Goal: Task Accomplishment & Management: Manage account settings

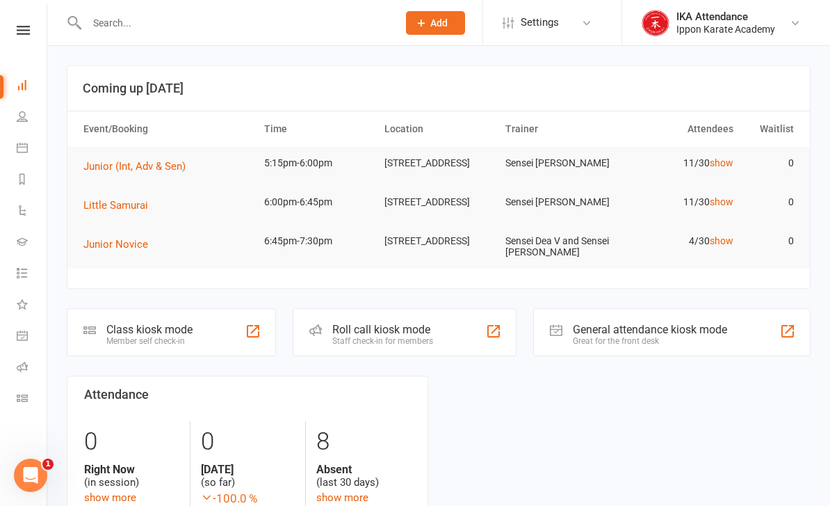
click at [23, 28] on icon at bounding box center [23, 30] width 13 height 9
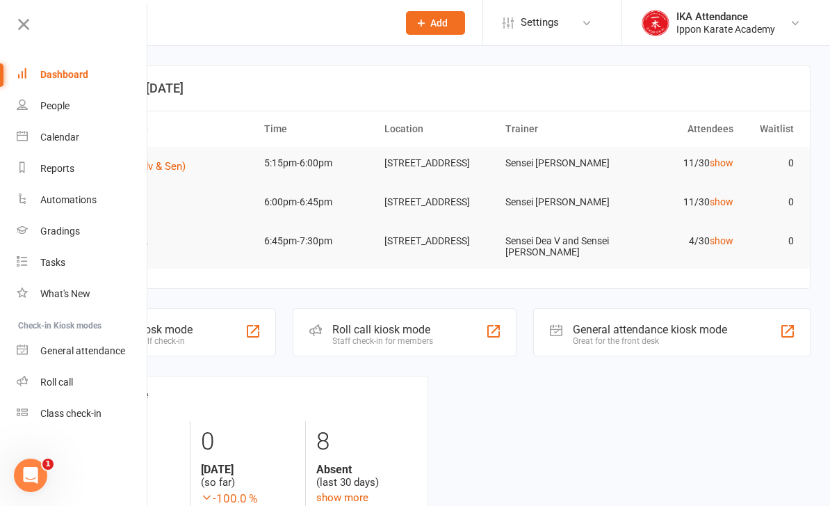
click at [32, 390] on link "Roll call" at bounding box center [82, 382] width 131 height 31
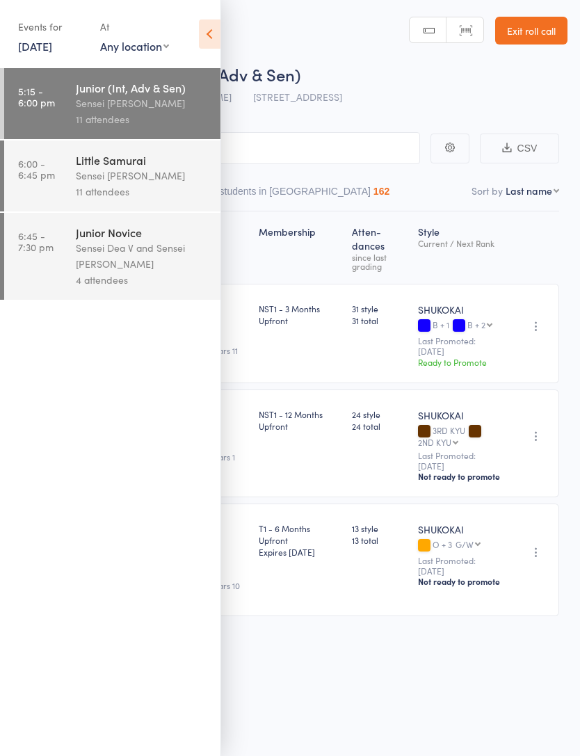
click at [219, 29] on icon at bounding box center [210, 33] width 22 height 29
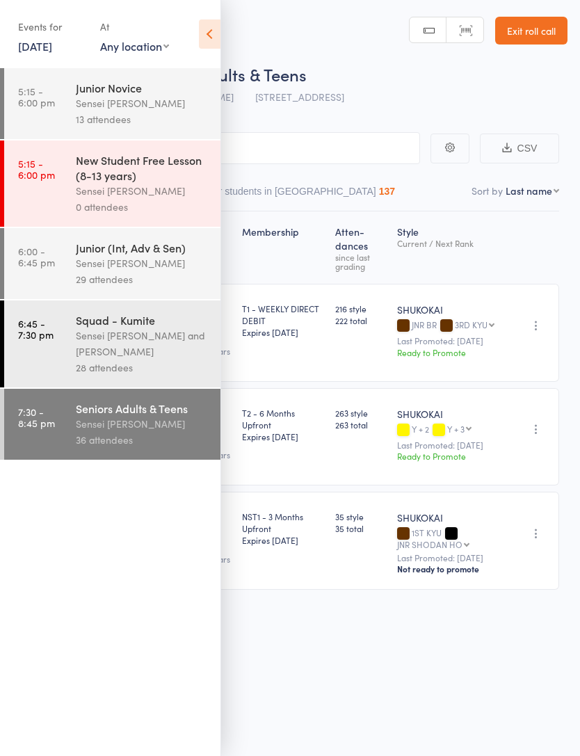
click at [45, 42] on link "14 Aug, 2025" at bounding box center [35, 45] width 34 height 15
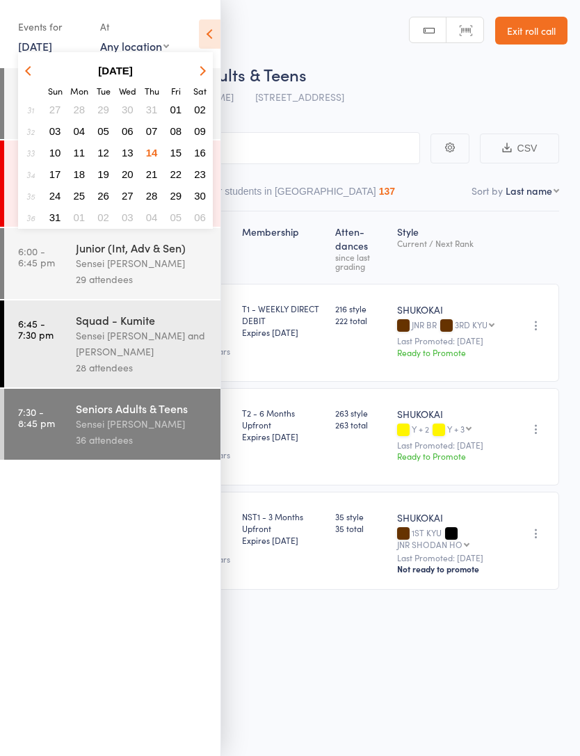
click at [173, 155] on span "15" at bounding box center [176, 153] width 12 height 12
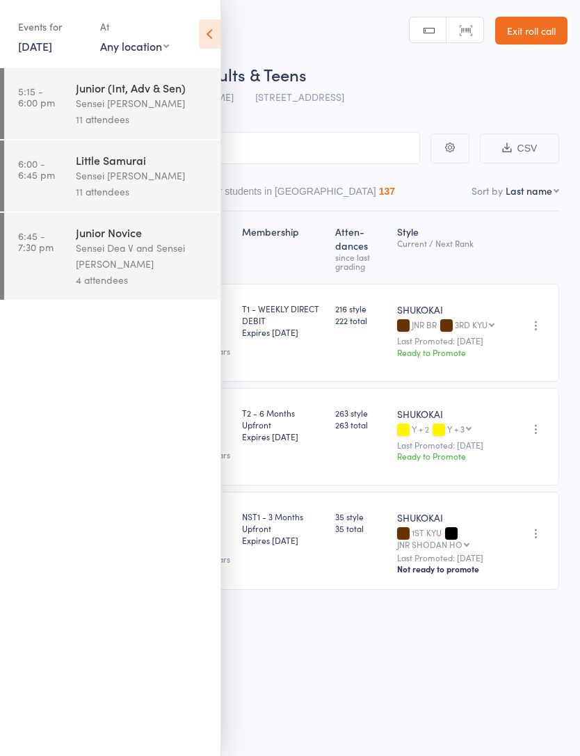
click at [81, 104] on div "Sensei [PERSON_NAME]" at bounding box center [142, 103] width 133 height 16
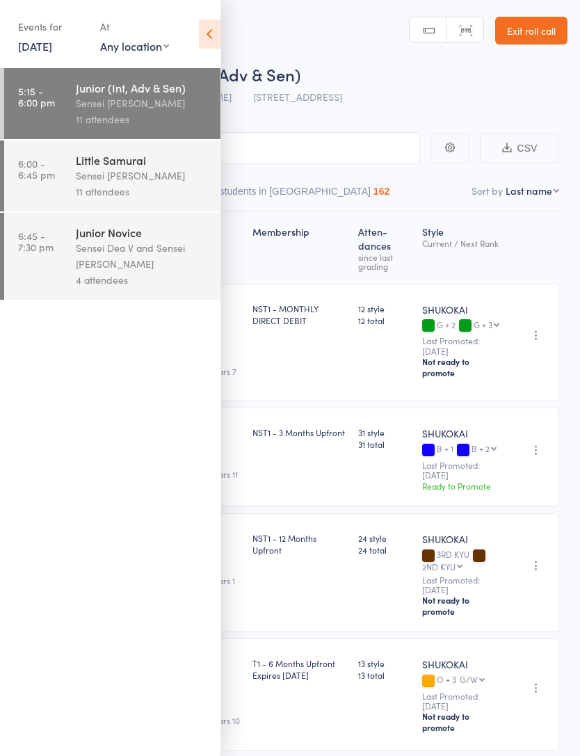
click at [208, 40] on icon at bounding box center [210, 33] width 22 height 29
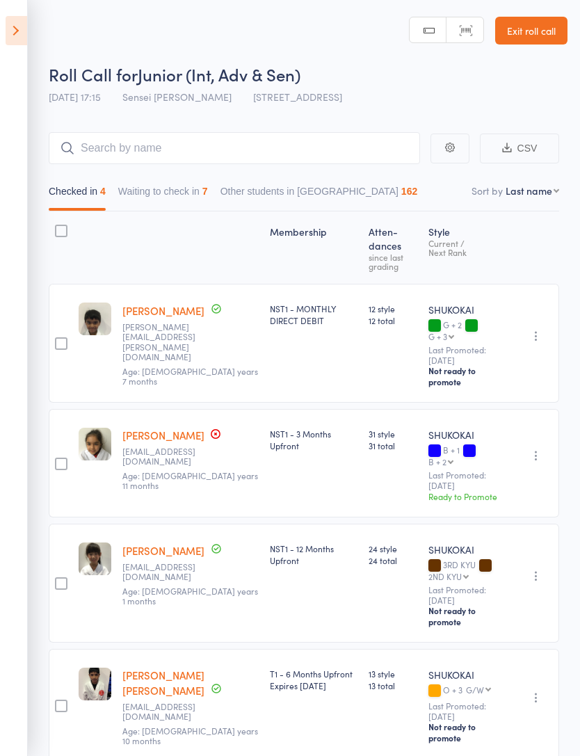
click at [170, 185] on button "Waiting to check in 7" at bounding box center [163, 195] width 90 height 32
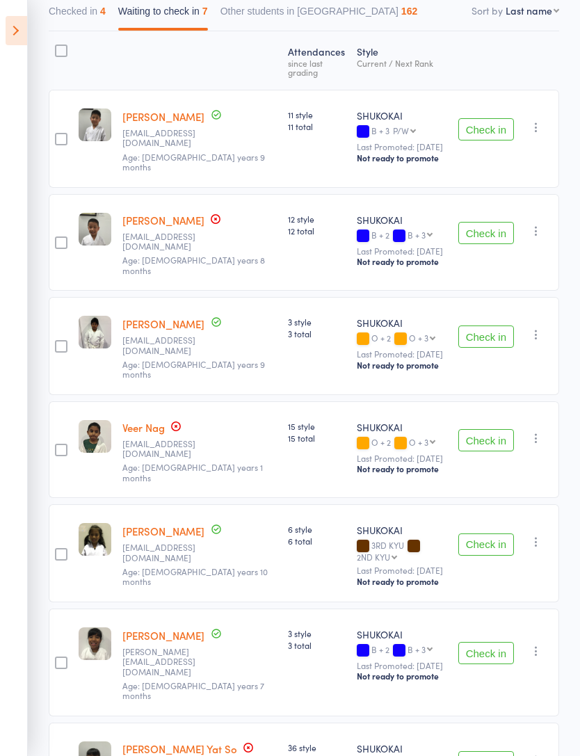
scroll to position [186, 0]
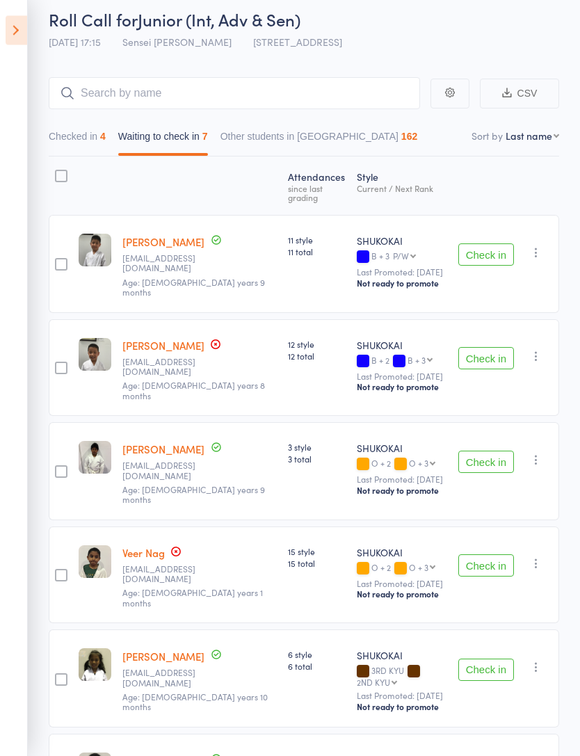
click at [98, 141] on button "Checked in 4" at bounding box center [77, 141] width 57 height 32
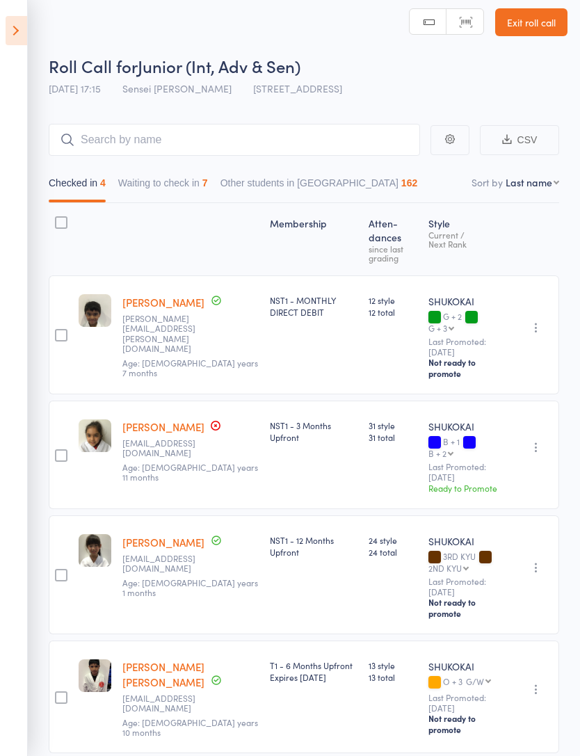
scroll to position [10, 0]
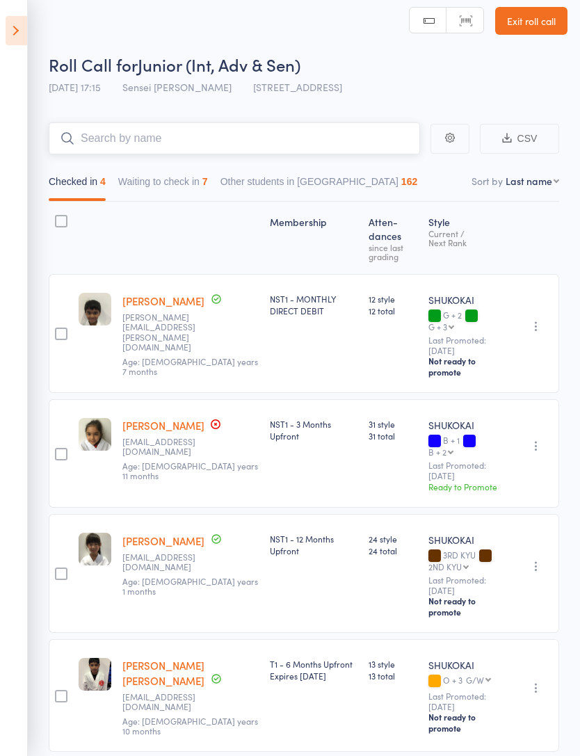
click at [206, 140] on input "search" at bounding box center [234, 138] width 371 height 32
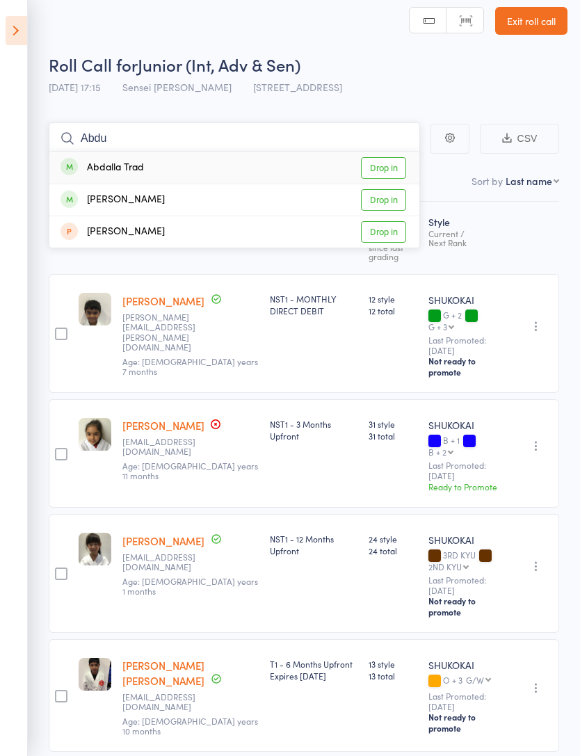
type input "Abdu"
click at [390, 195] on link "Drop in" at bounding box center [383, 200] width 45 height 22
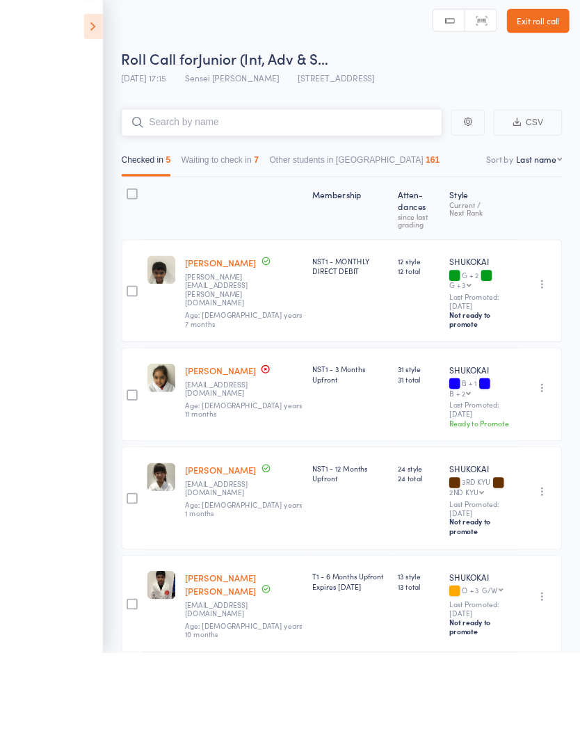
scroll to position [0, 0]
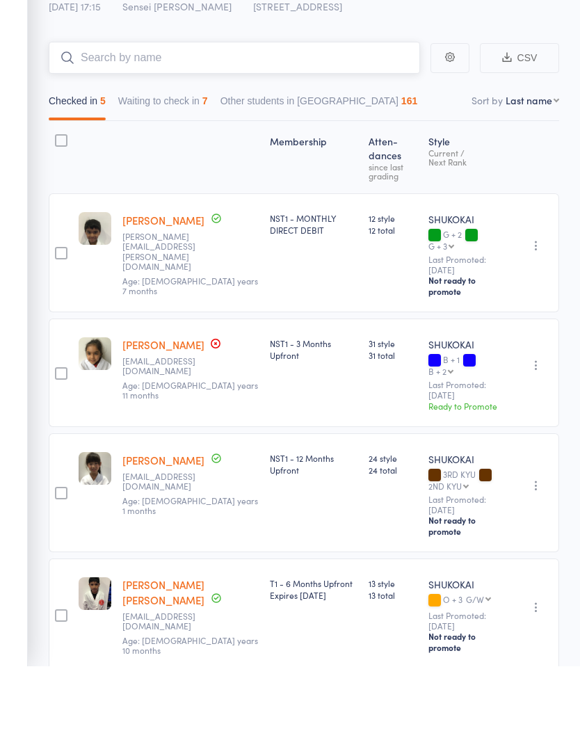
click at [179, 132] on input "search" at bounding box center [234, 148] width 371 height 32
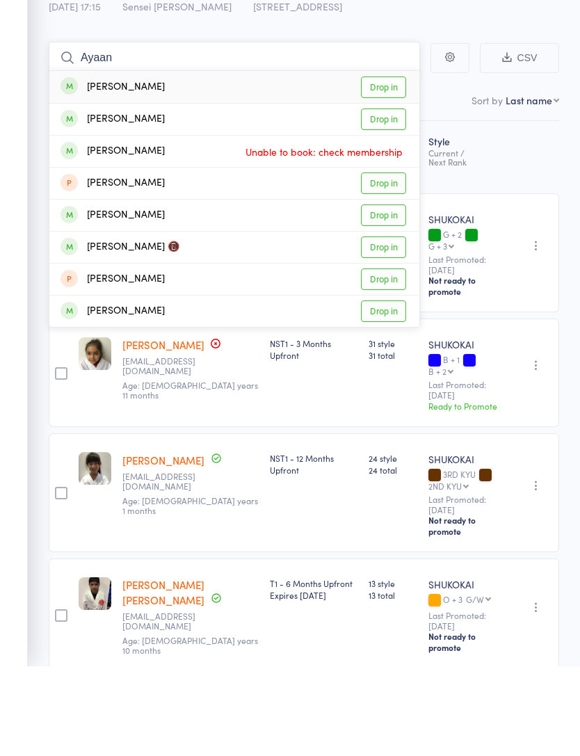
type input "Ayaan"
click at [386, 167] on link "Drop in" at bounding box center [383, 178] width 45 height 22
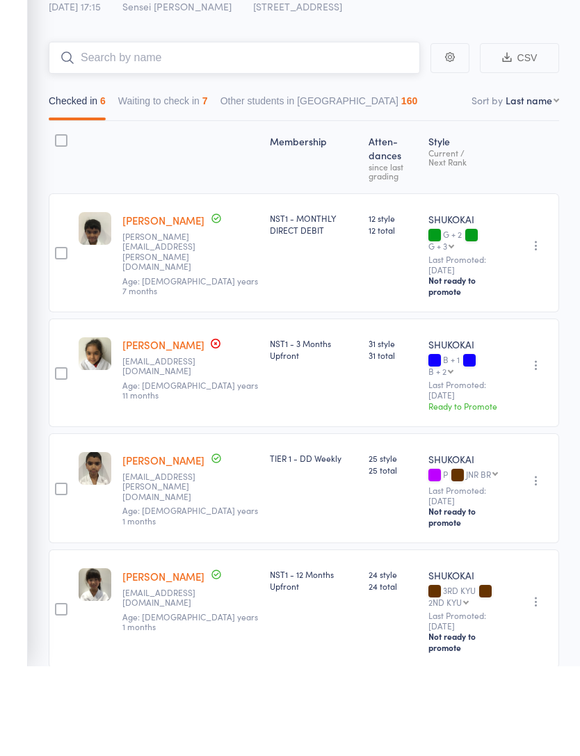
click at [198, 132] on input "search" at bounding box center [234, 148] width 371 height 32
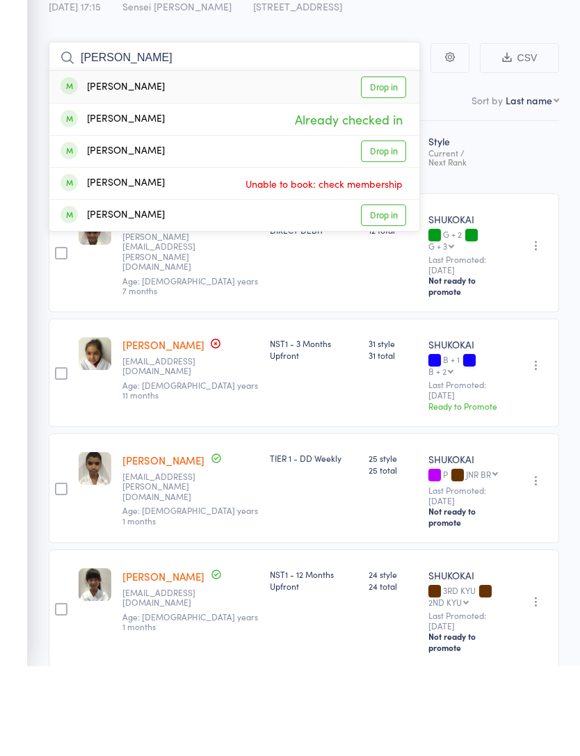
type input "Amaan"
click at [383, 167] on link "Drop in" at bounding box center [383, 178] width 45 height 22
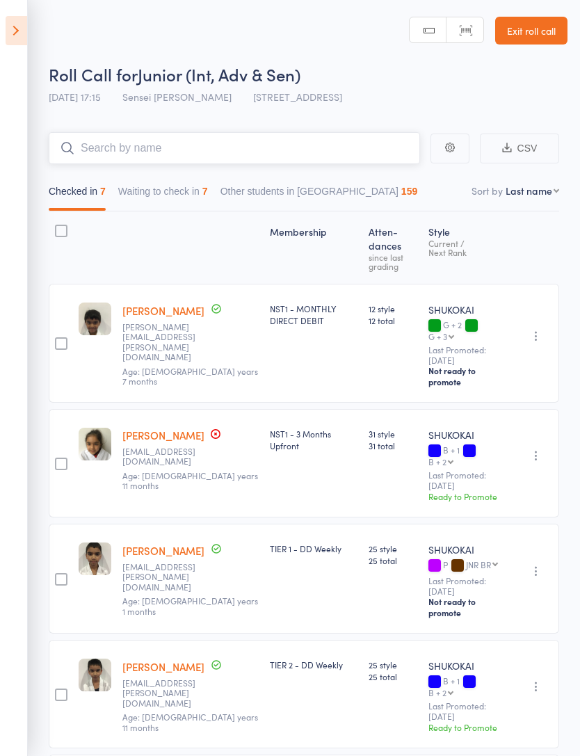
click at [227, 140] on input "search" at bounding box center [234, 148] width 371 height 32
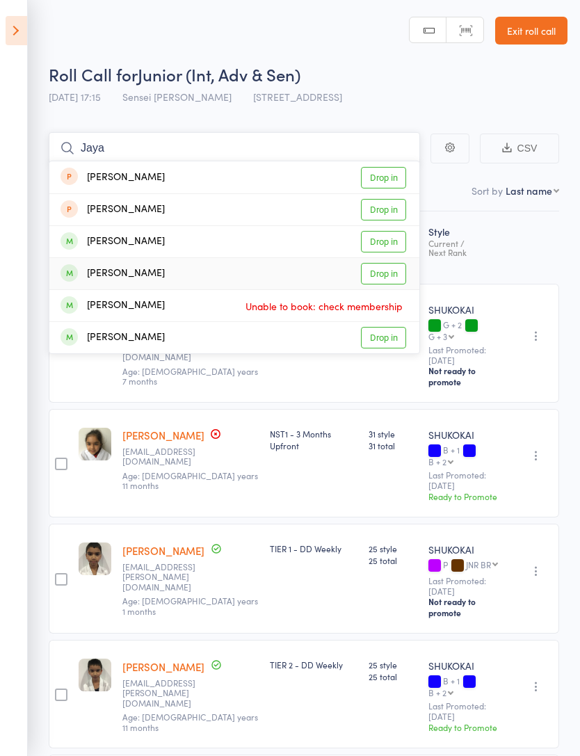
type input "Jaya"
click at [387, 279] on link "Drop in" at bounding box center [383, 274] width 45 height 22
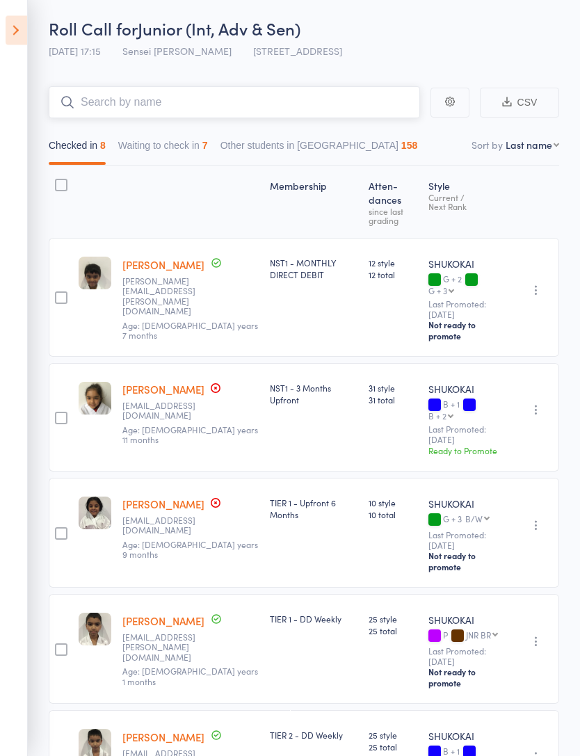
scroll to position [46, 0]
click at [480, 35] on div "Roll Call for Junior (Int, Adv & Sen)" at bounding box center [308, 28] width 519 height 23
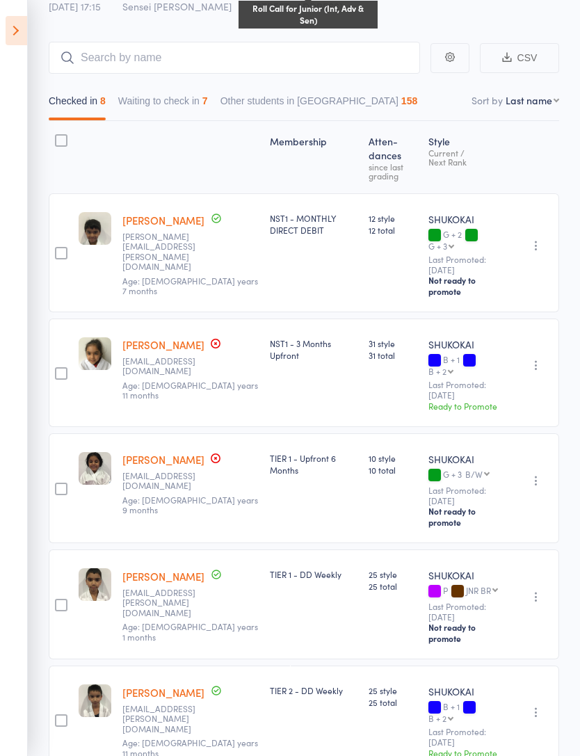
click at [201, 93] on button "Waiting to check in 7" at bounding box center [163, 104] width 90 height 32
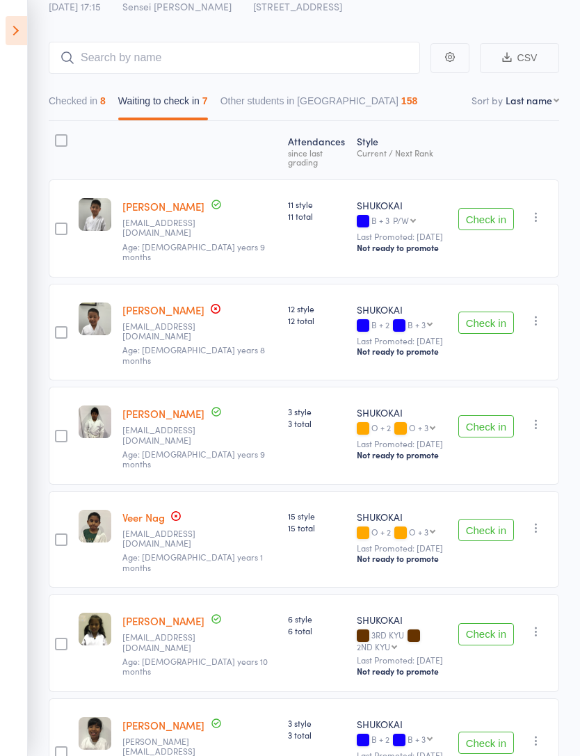
click at [95, 104] on button "Checked in 8" at bounding box center [77, 104] width 57 height 32
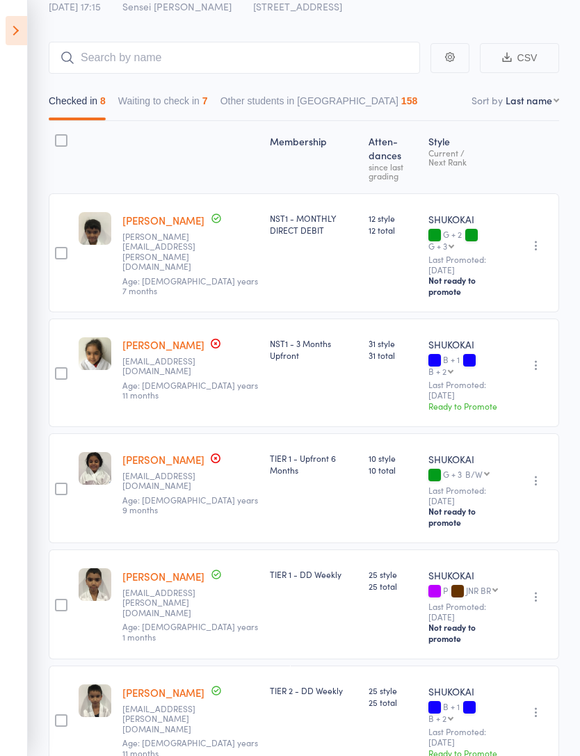
click at [171, 109] on button "Waiting to check in 7" at bounding box center [163, 104] width 90 height 32
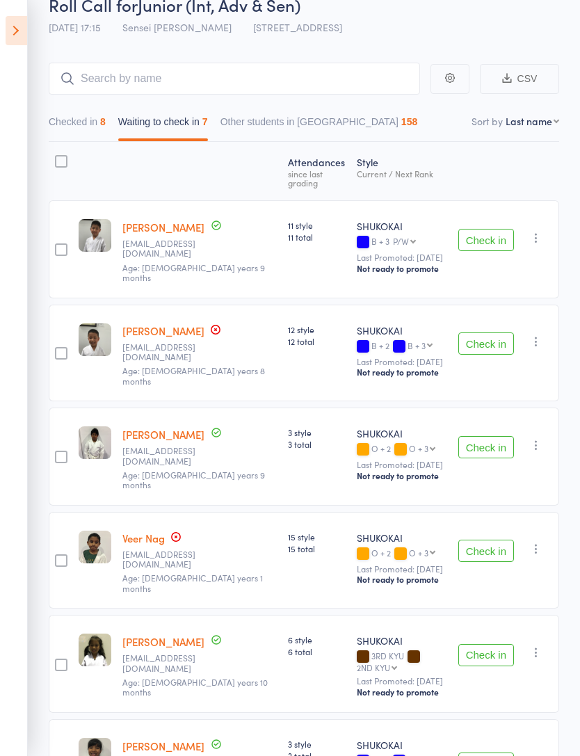
scroll to position [0, 0]
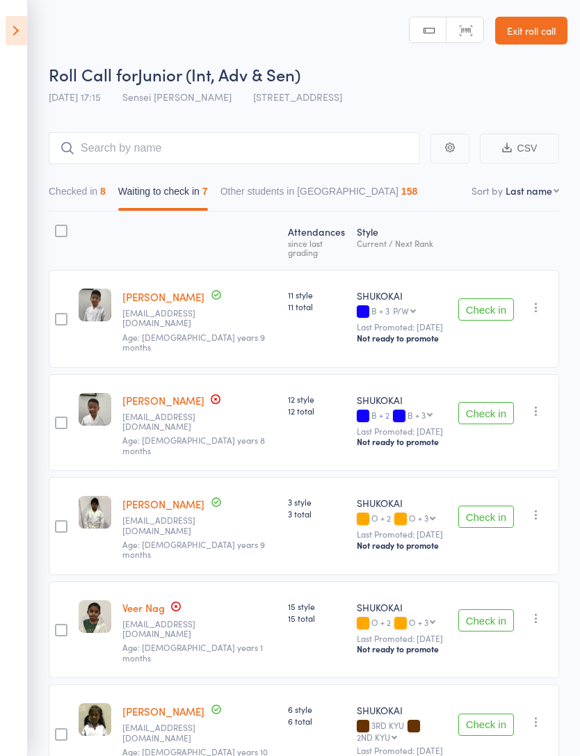
click at [88, 188] on button "Checked in 8" at bounding box center [77, 195] width 57 height 32
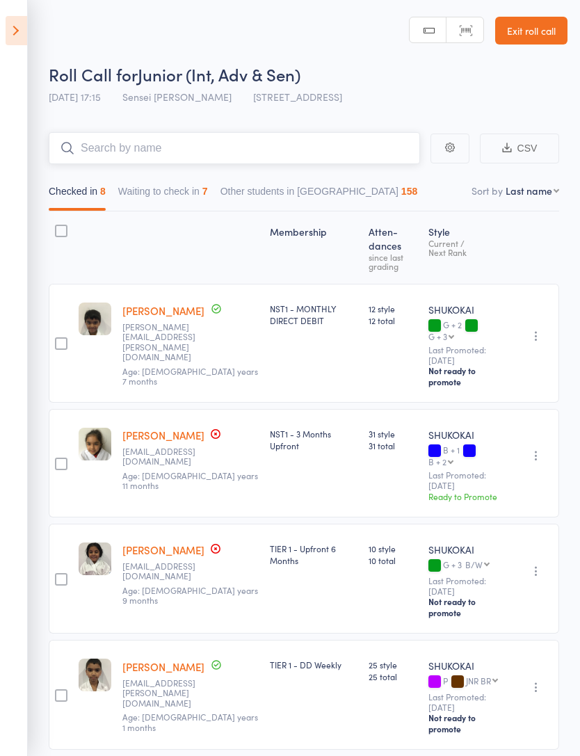
click at [123, 142] on input "search" at bounding box center [234, 148] width 371 height 32
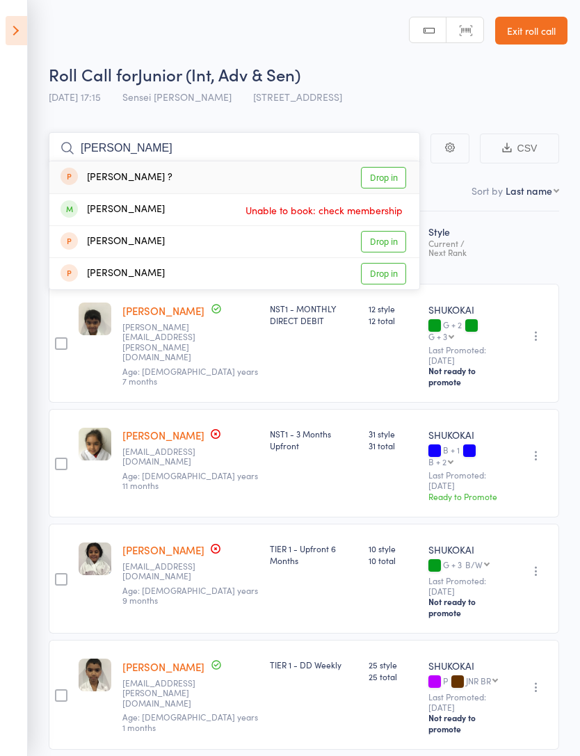
type input "Willia"
click at [445, 102] on div "Roll Call for Junior (Int, Adv & Sen) 15 Aug 17:15 Sensei Matthew P 96 Triholm …" at bounding box center [308, 87] width 519 height 49
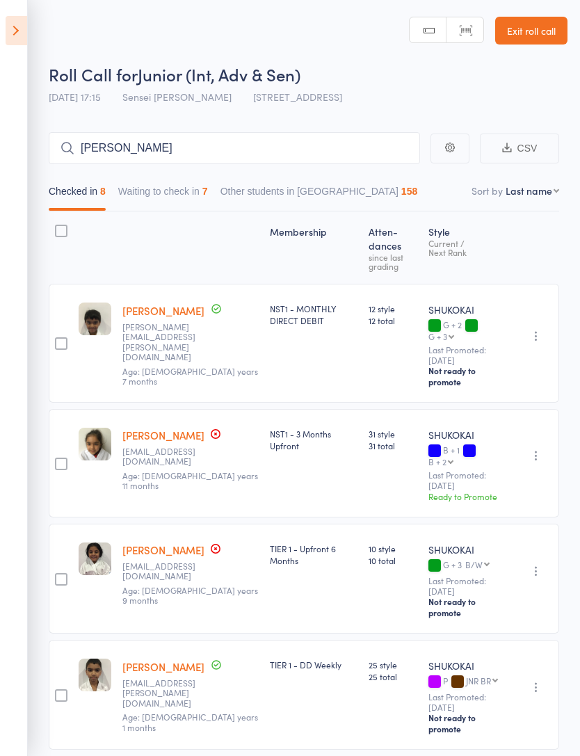
click at [540, 33] on link "Exit roll call" at bounding box center [531, 31] width 72 height 28
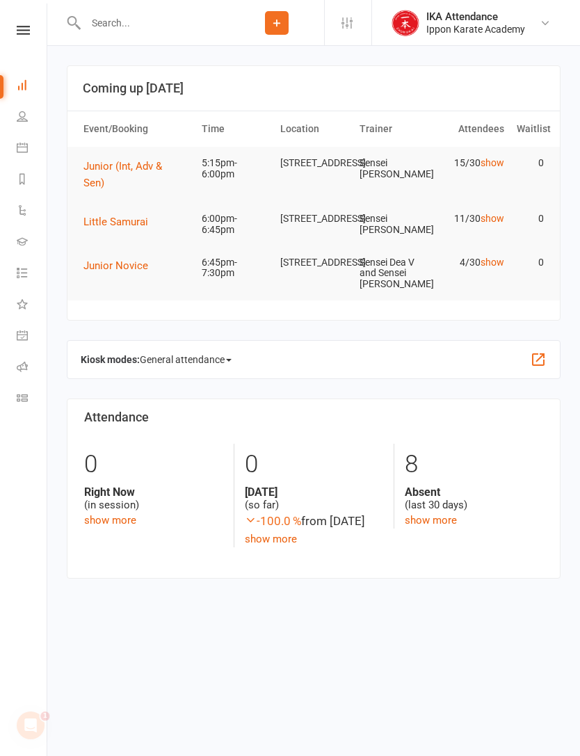
click at [22, 146] on icon at bounding box center [22, 147] width 11 height 11
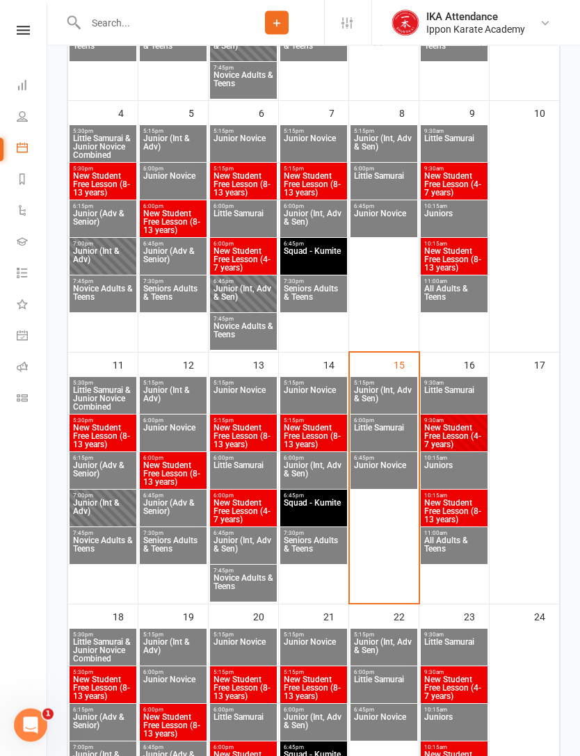
scroll to position [457, 0]
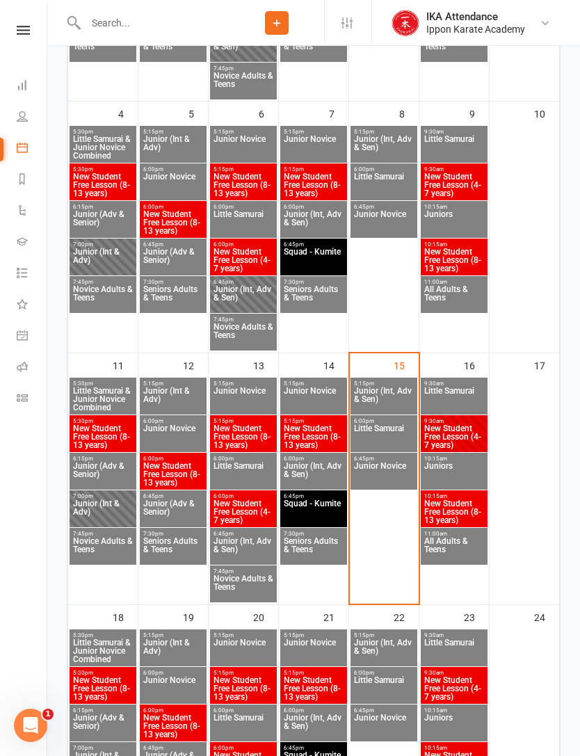
click at [389, 392] on span "Junior (Int, Adv & Sen)" at bounding box center [383, 399] width 61 height 25
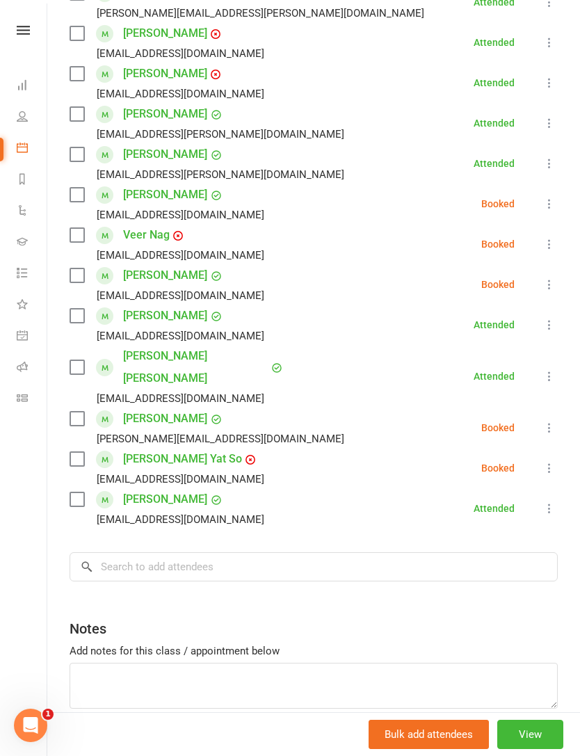
scroll to position [355, 0]
click at [250, 553] on input "search" at bounding box center [314, 567] width 488 height 29
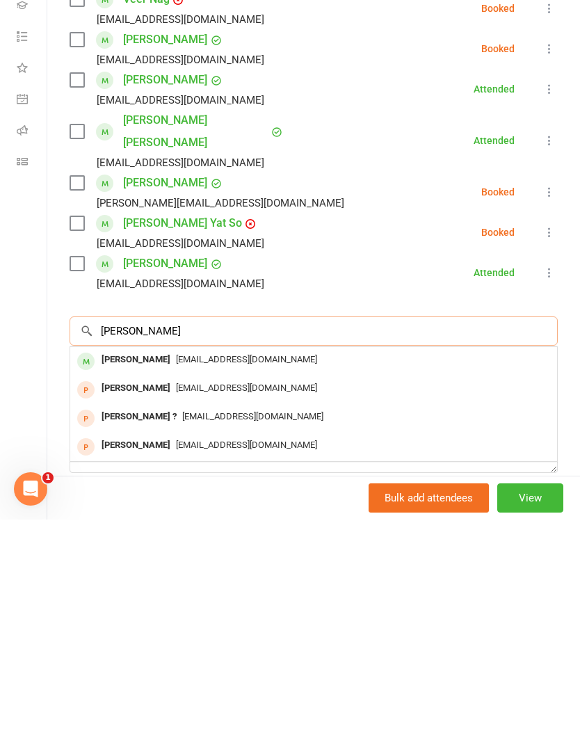
type input "[PERSON_NAME]"
click at [225, 591] on span "[EMAIL_ADDRESS][DOMAIN_NAME]" at bounding box center [246, 596] width 141 height 10
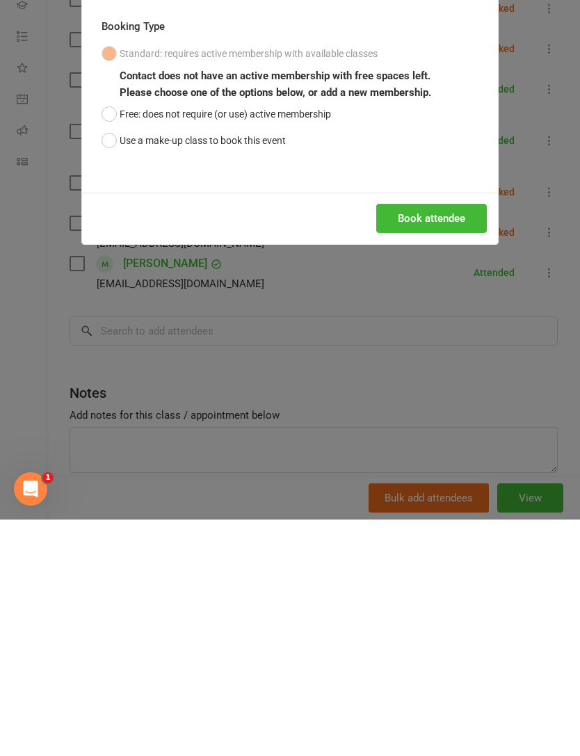
scroll to position [721, 0]
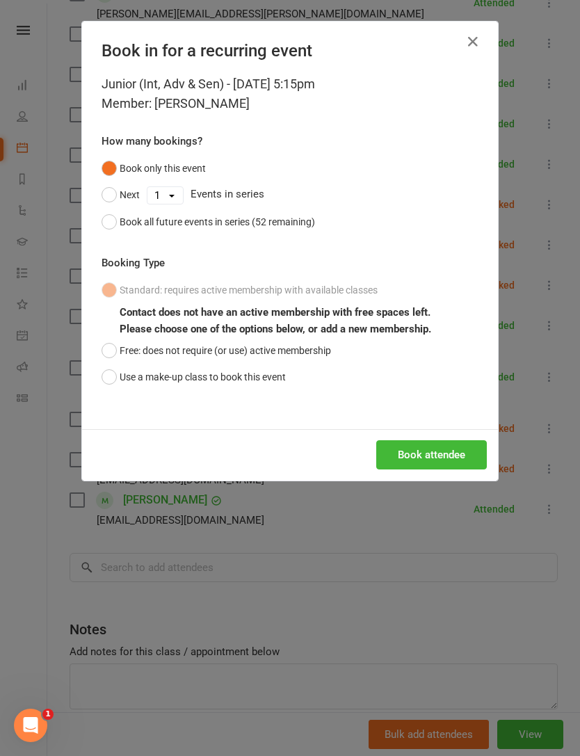
click at [113, 378] on button "Use a make-up class to book this event" at bounding box center [194, 377] width 184 height 26
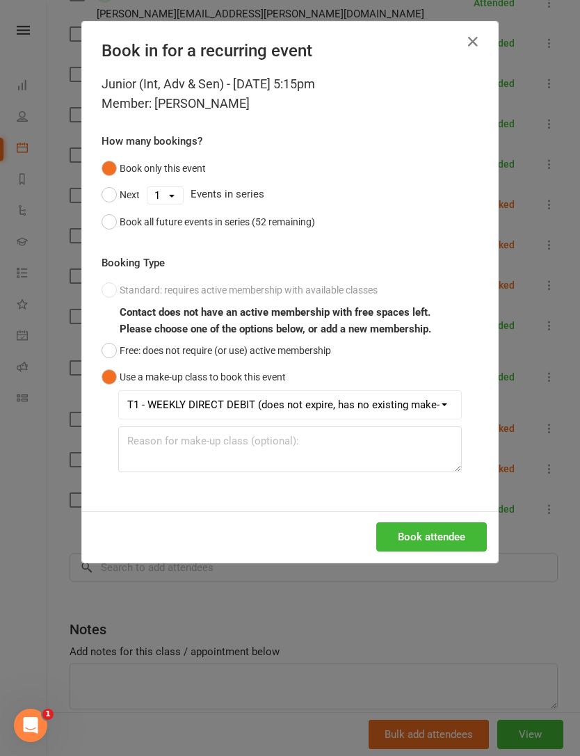
click at [425, 401] on select "T1 - WEEKLY DIRECT DEBIT (does not expire, has no existing make-up classes)" at bounding box center [290, 405] width 342 height 28
click at [115, 337] on button "Free: does not require (or use) active membership" at bounding box center [217, 350] width 230 height 26
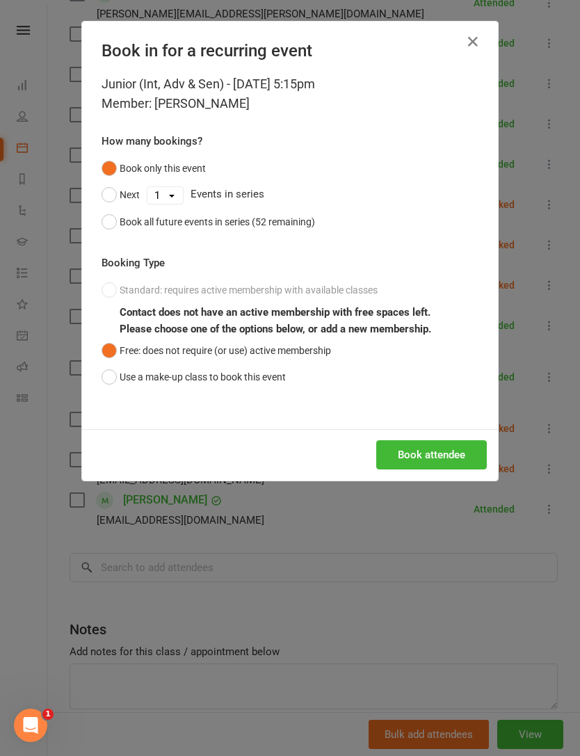
click at [449, 451] on button "Book attendee" at bounding box center [431, 454] width 111 height 29
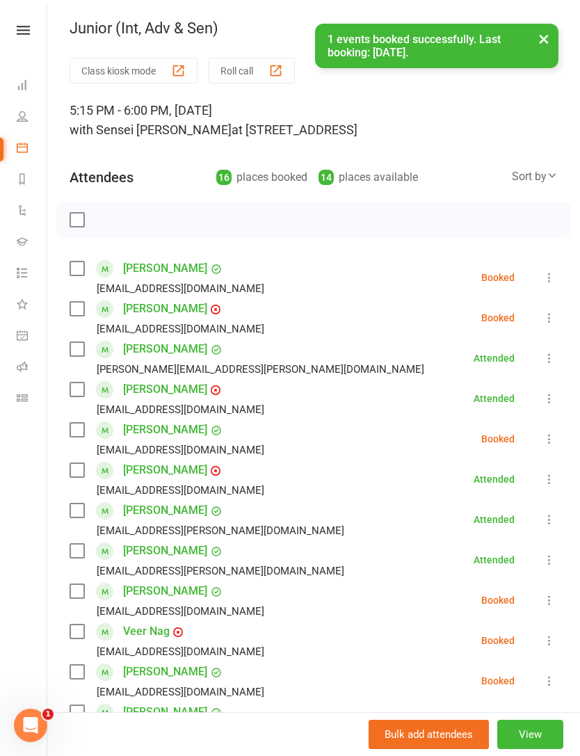
scroll to position [0, 0]
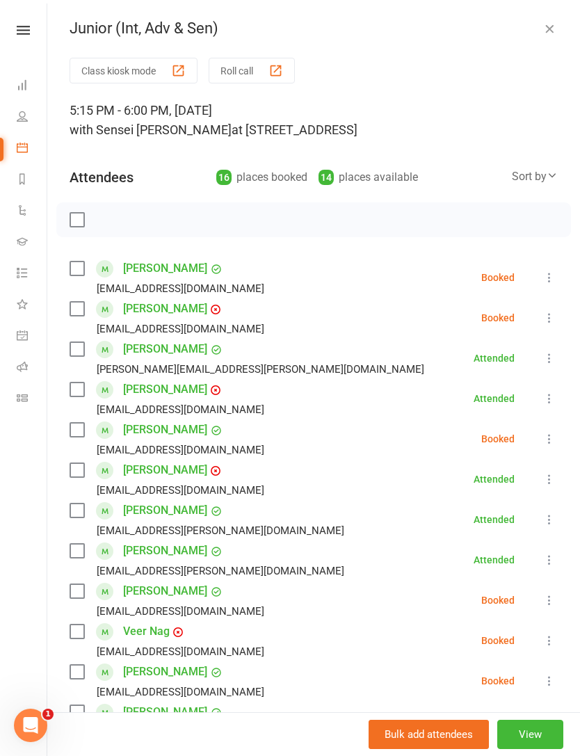
click at [31, 32] on link at bounding box center [23, 30] width 49 height 9
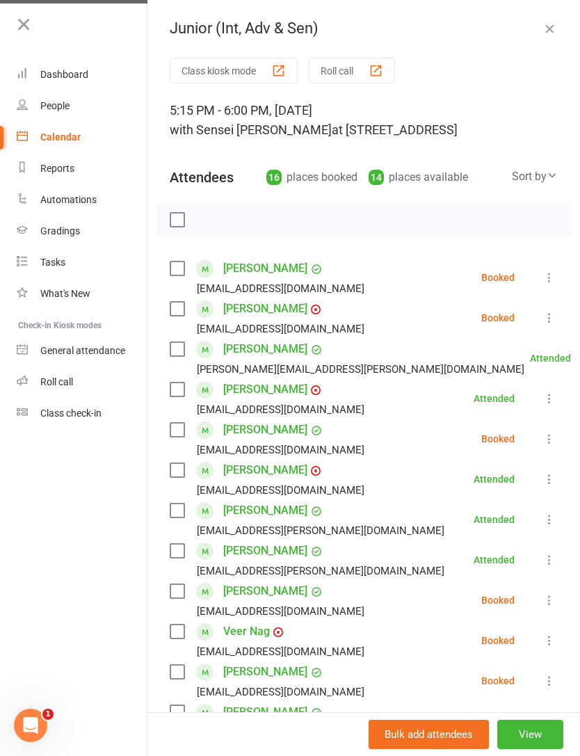
click at [71, 383] on div "Roll call" at bounding box center [56, 381] width 33 height 11
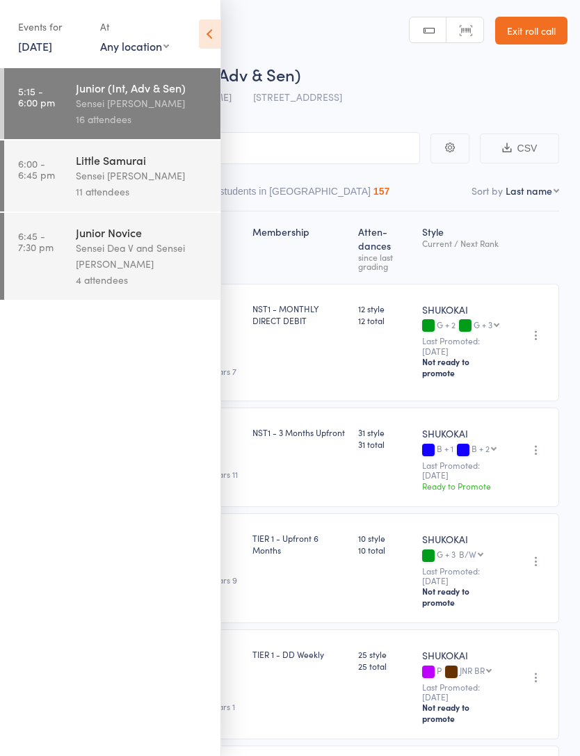
click at [206, 30] on icon at bounding box center [210, 33] width 22 height 29
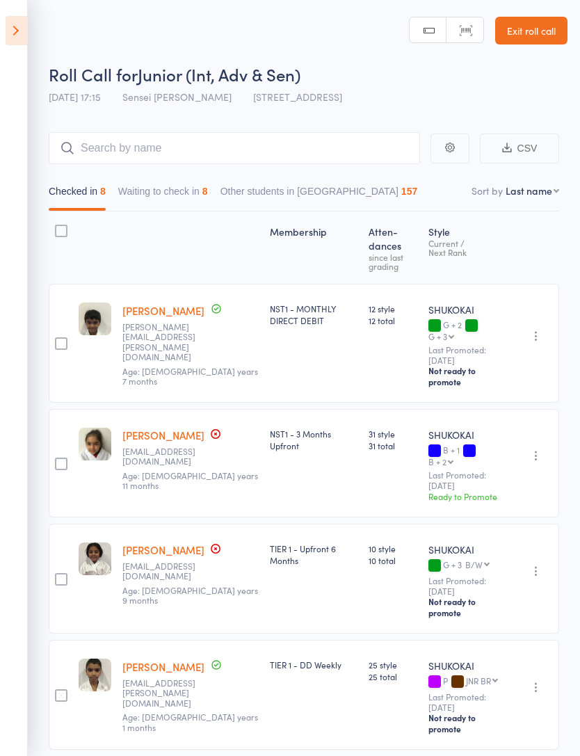
click at [206, 185] on button "Waiting to check in 8" at bounding box center [163, 195] width 90 height 32
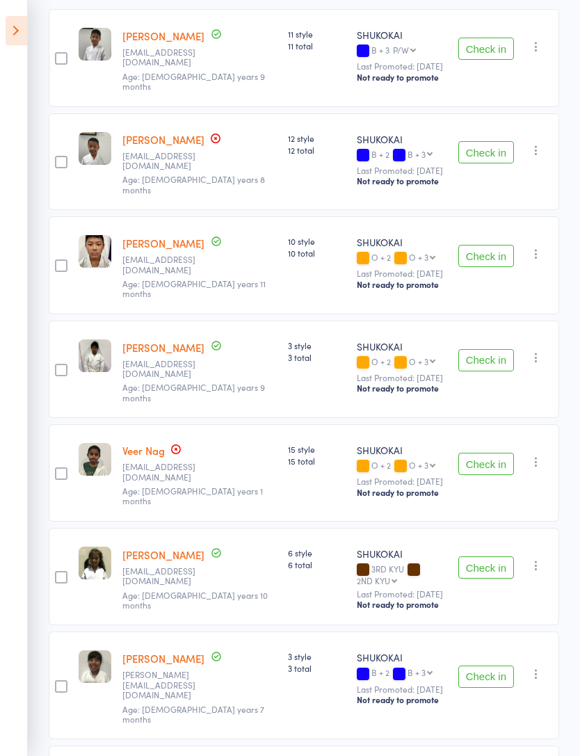
scroll to position [282, 0]
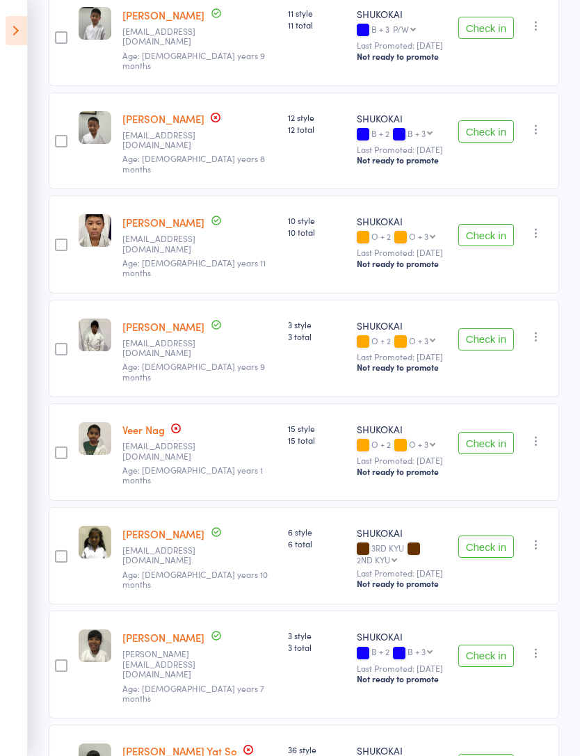
click at [495, 224] on button "Check in" at bounding box center [486, 235] width 56 height 22
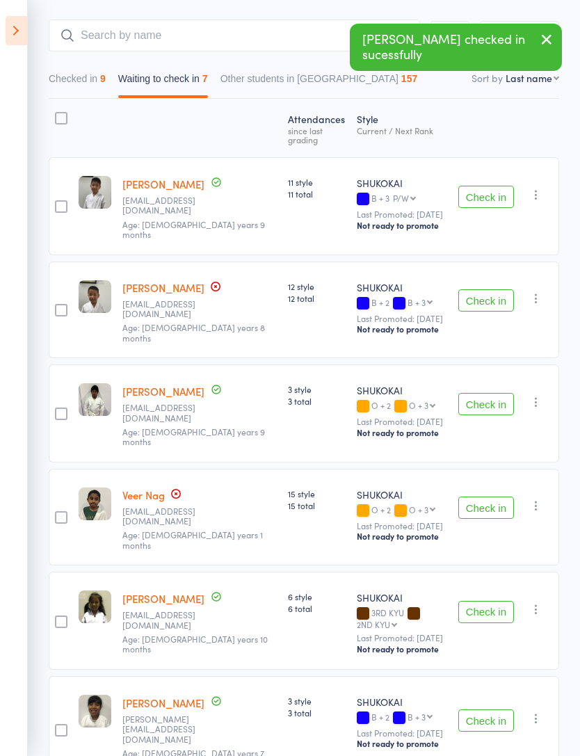
scroll to position [0, 0]
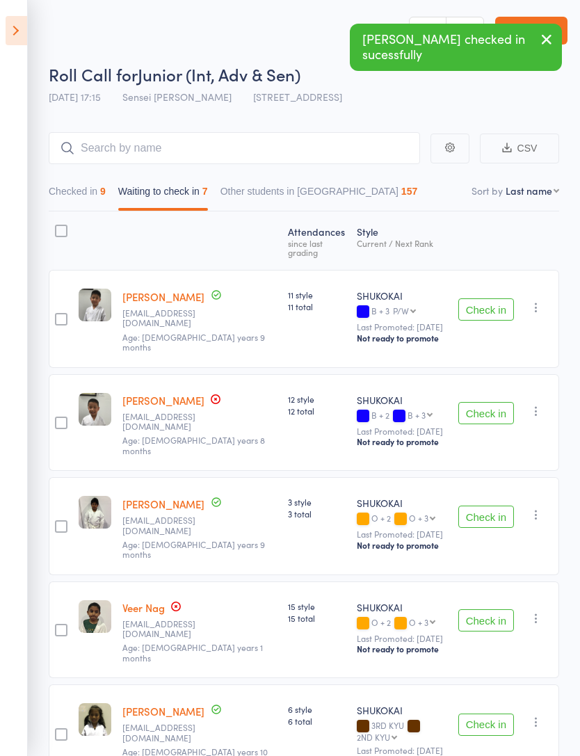
click at [106, 190] on div "9" at bounding box center [103, 191] width 6 height 11
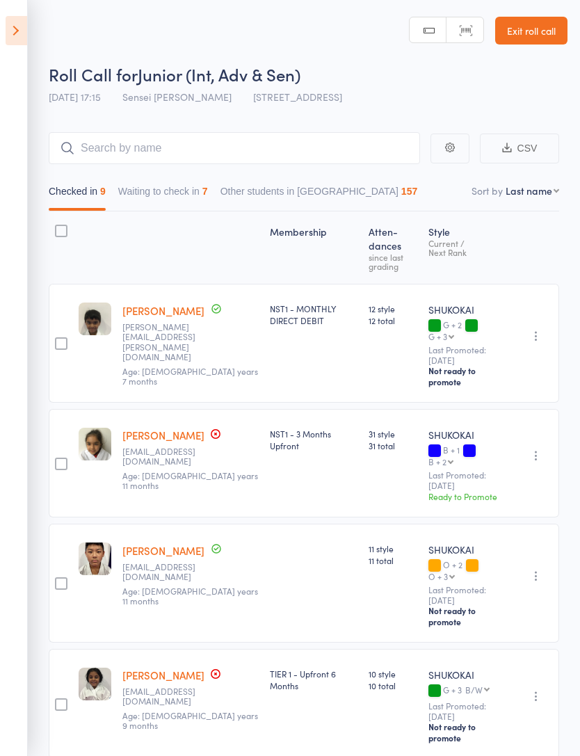
click at [196, 186] on button "Waiting to check in 7" at bounding box center [163, 195] width 90 height 32
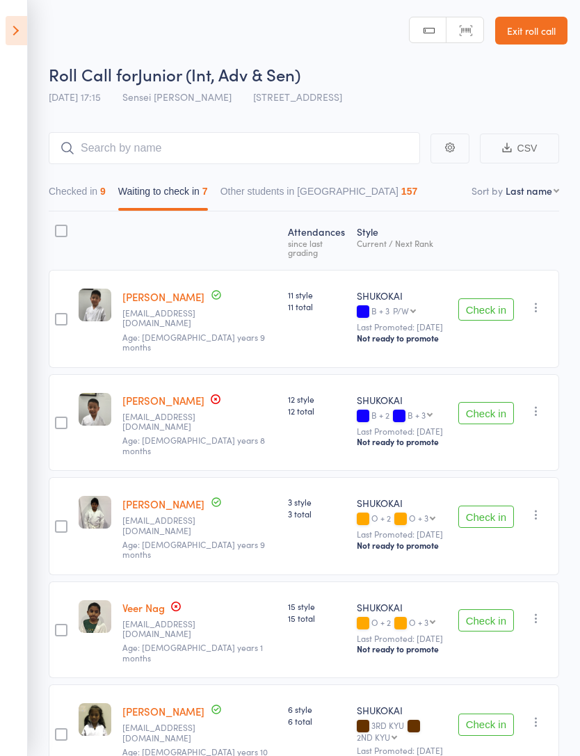
click at [493, 609] on button "Check in" at bounding box center [486, 620] width 56 height 22
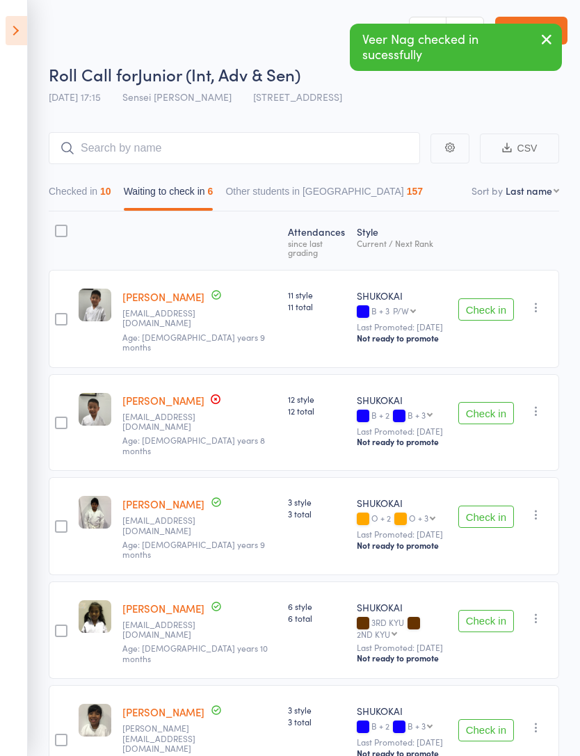
click at [82, 191] on button "Checked in 10" at bounding box center [80, 195] width 63 height 32
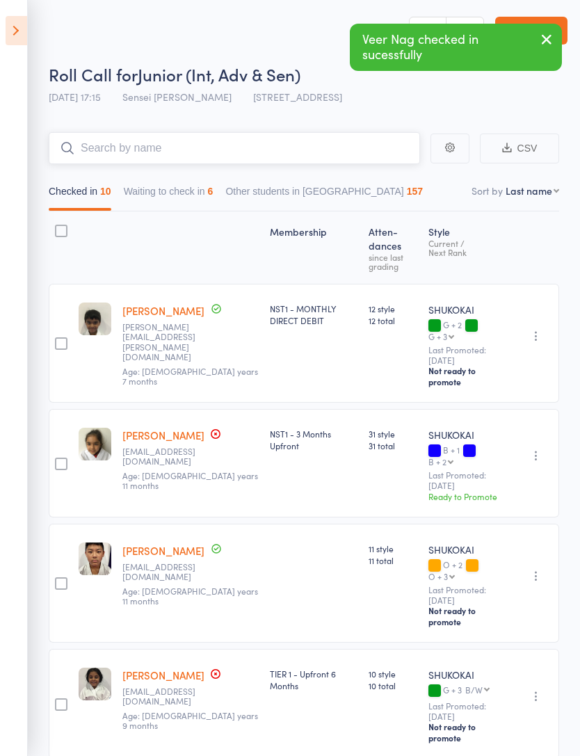
click at [214, 140] on input "search" at bounding box center [234, 148] width 371 height 32
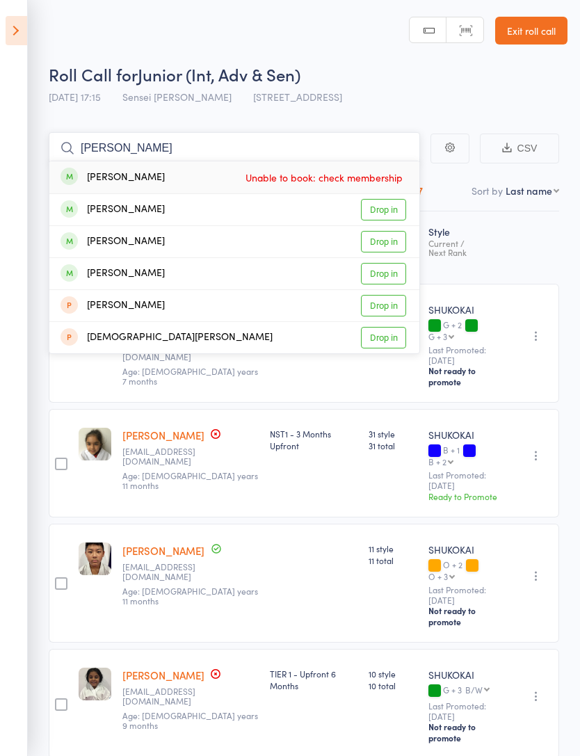
type input "Reyansh"
click at [382, 209] on link "Drop in" at bounding box center [383, 210] width 45 height 22
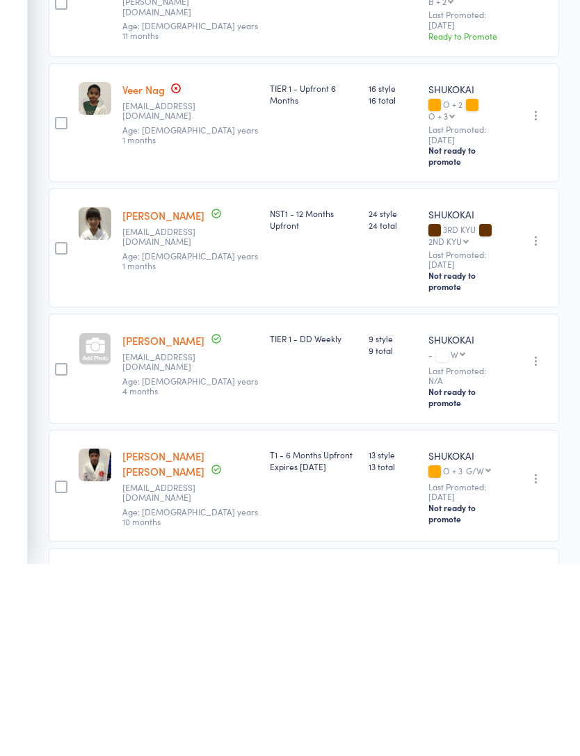
scroll to position [741, 0]
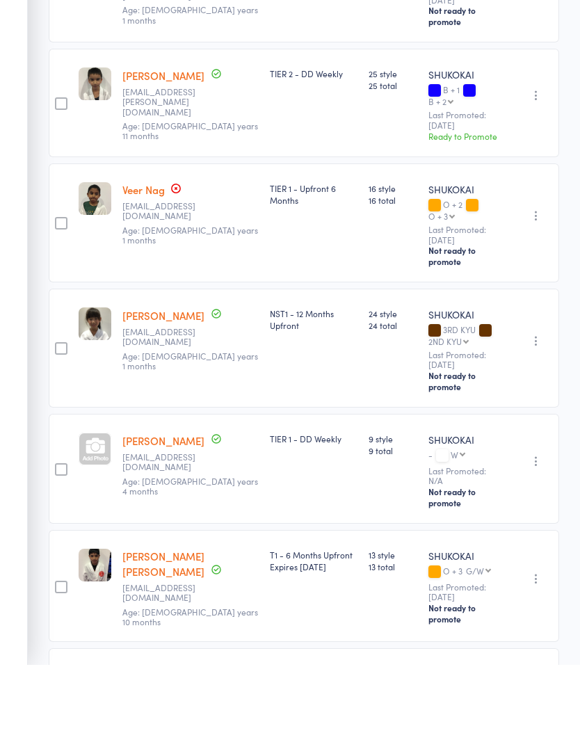
click at [532, 545] on icon "button" at bounding box center [536, 552] width 14 height 14
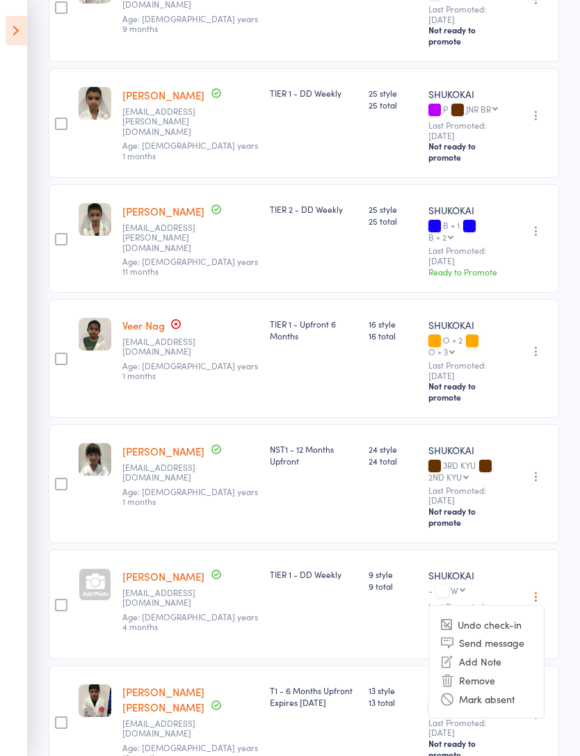
click at [541, 590] on icon "button" at bounding box center [536, 597] width 14 height 14
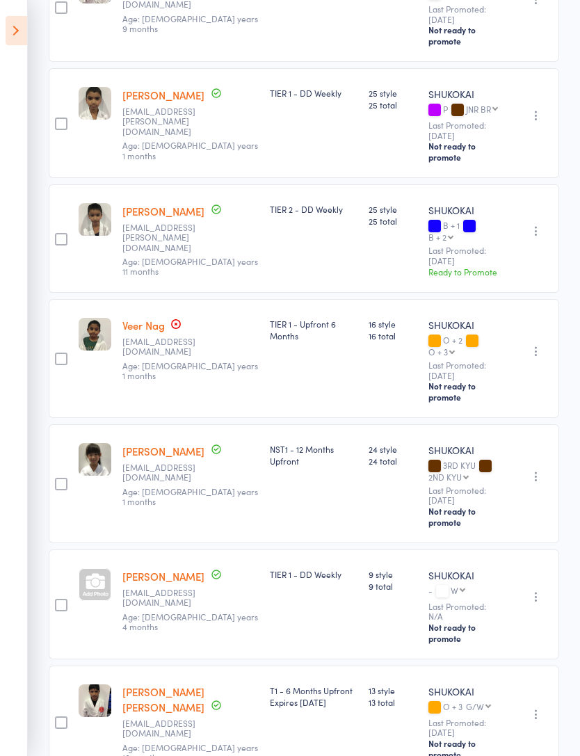
click at [541, 590] on icon "button" at bounding box center [536, 597] width 14 height 14
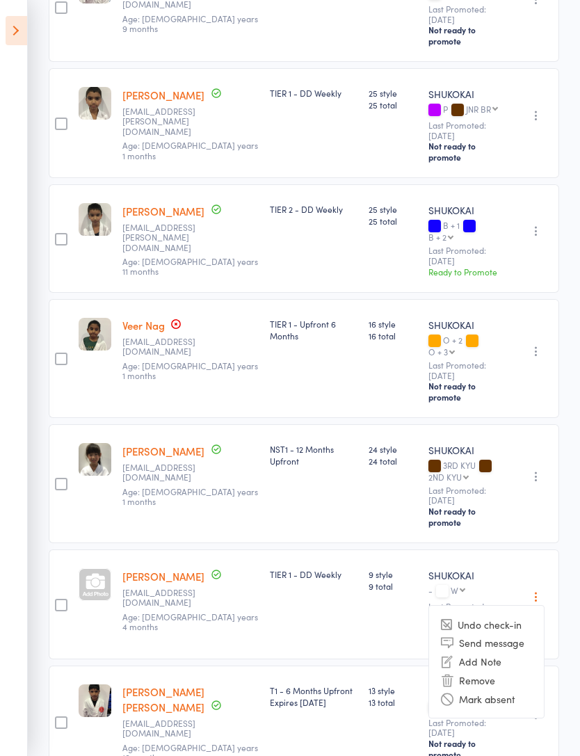
click at [491, 671] on li "Remove" at bounding box center [486, 680] width 115 height 19
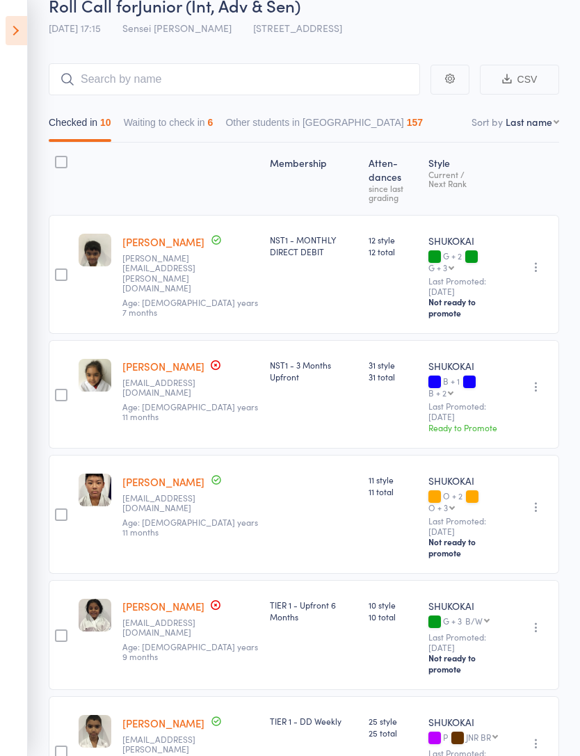
scroll to position [38, 0]
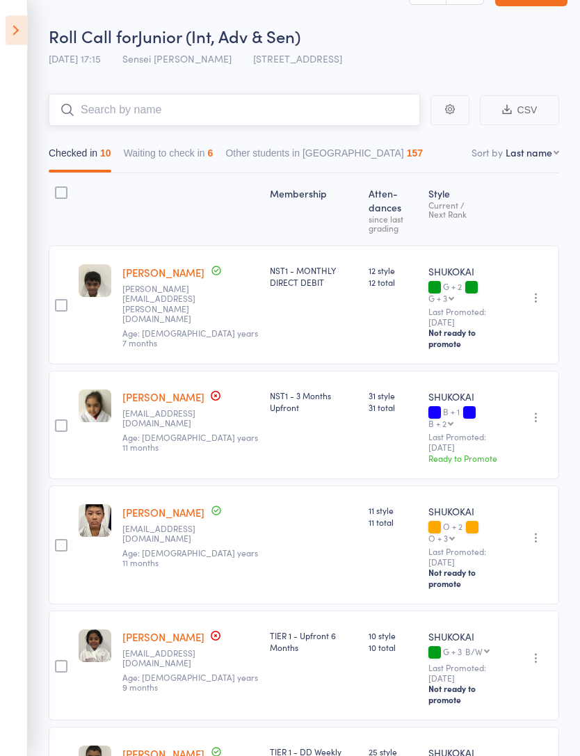
click at [216, 113] on input "search" at bounding box center [234, 111] width 371 height 32
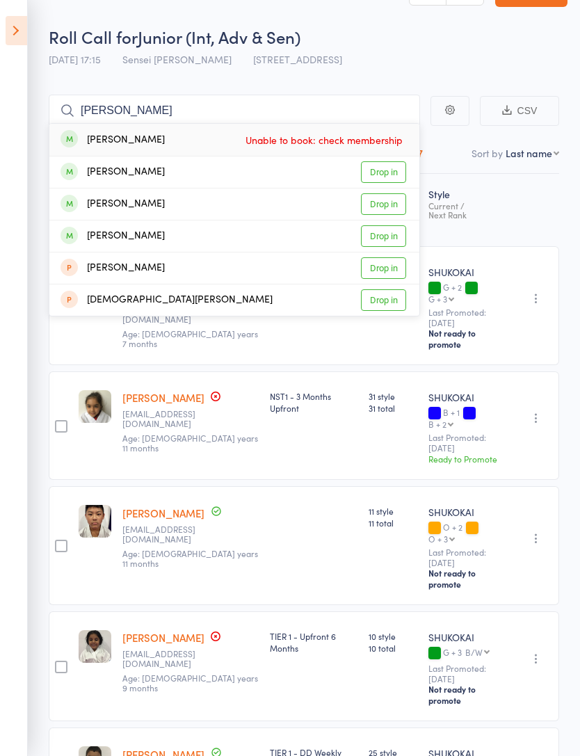
click at [462, 64] on div "Roll Call for Junior (Int, Adv & Sen) 15 Aug 17:15 Sensei Matthew P 96 Triholm …" at bounding box center [308, 49] width 519 height 49
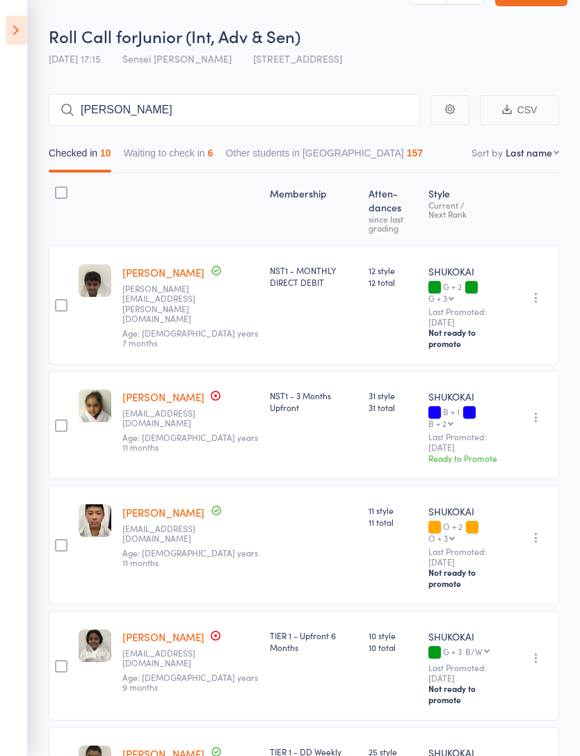
click at [203, 147] on button "Waiting to check in 6" at bounding box center [169, 157] width 90 height 32
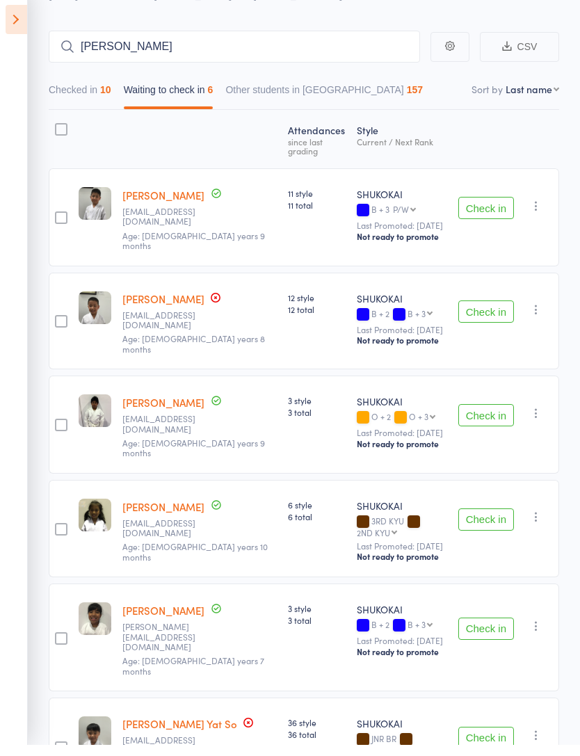
scroll to position [0, 0]
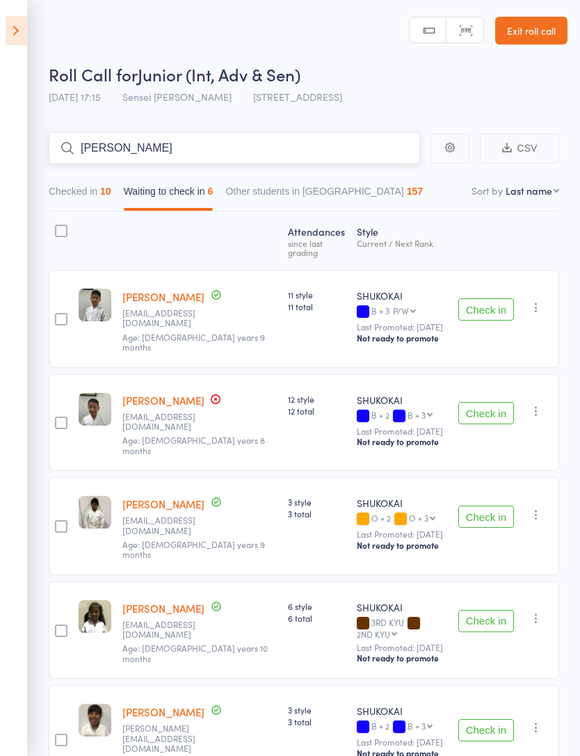
click at [361, 148] on input "Reyansh" at bounding box center [234, 148] width 371 height 32
type input "R"
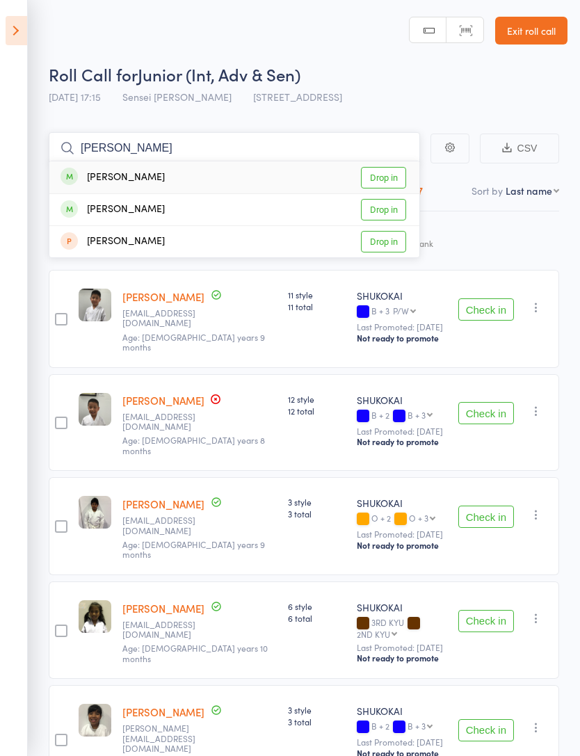
type input "[PERSON_NAME]"
click at [415, 83] on div "Roll Call for Junior (Int, Adv & Sen)" at bounding box center [308, 74] width 519 height 23
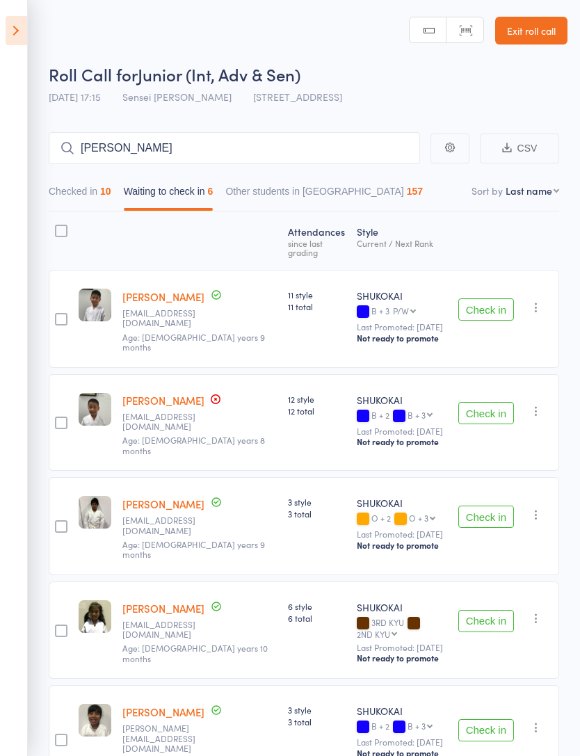
click at [23, 26] on icon at bounding box center [17, 30] width 22 height 29
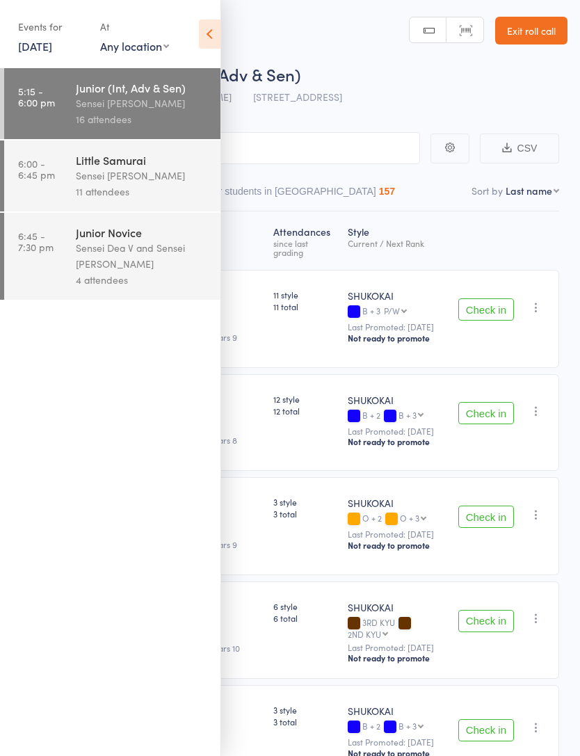
click at [216, 40] on icon at bounding box center [210, 33] width 22 height 29
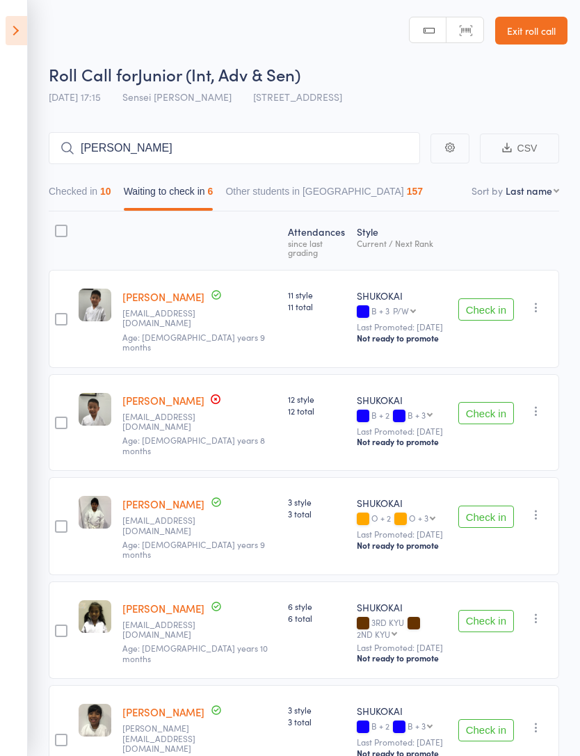
click at [529, 35] on link "Exit roll call" at bounding box center [531, 31] width 72 height 28
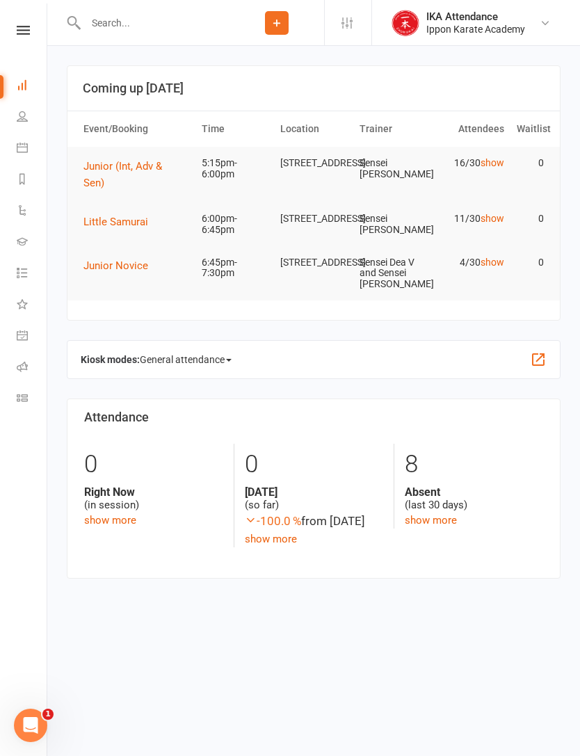
click at [24, 145] on icon at bounding box center [22, 147] width 11 height 11
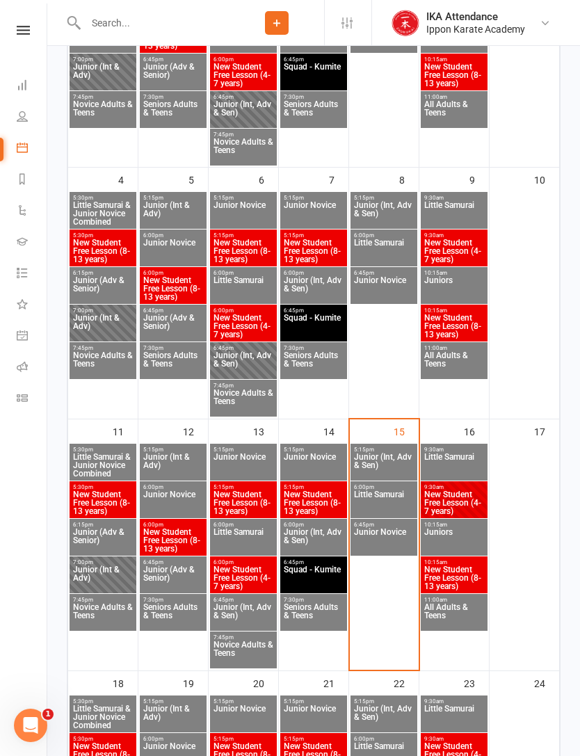
scroll to position [397, 0]
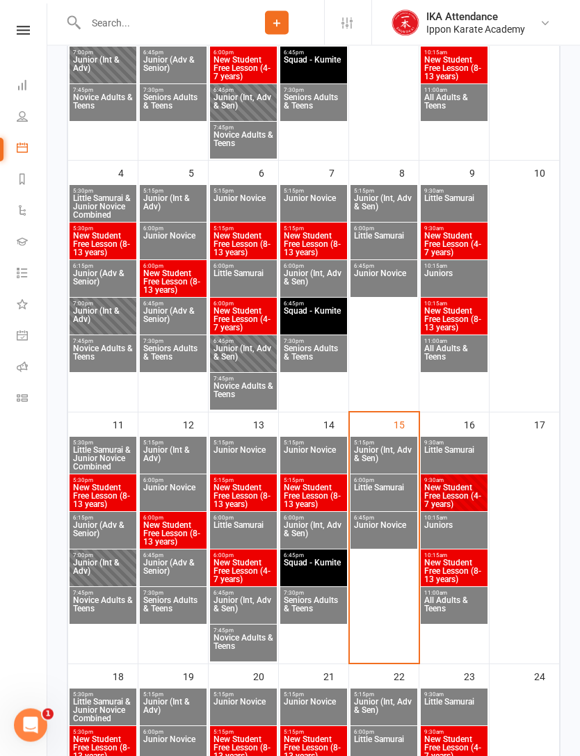
click at [392, 451] on span "Junior (Int, Adv & Sen)" at bounding box center [383, 459] width 61 height 25
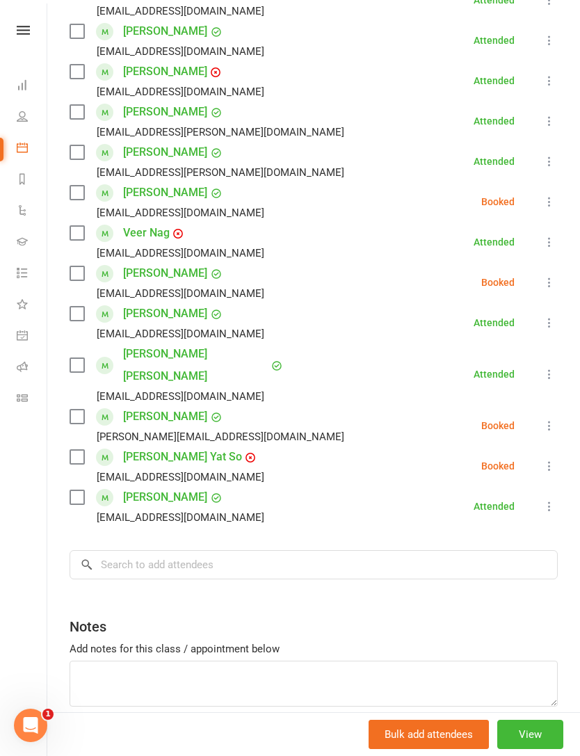
scroll to position [396, 0]
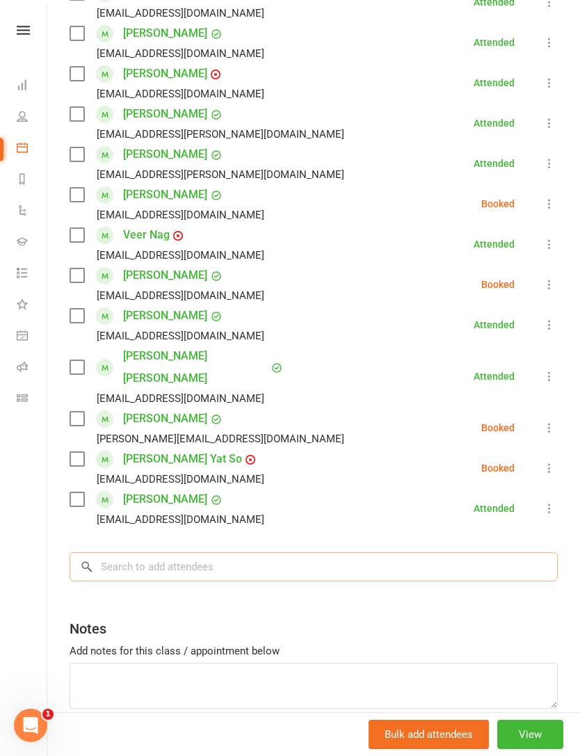
click at [199, 552] on input "search" at bounding box center [314, 566] width 488 height 29
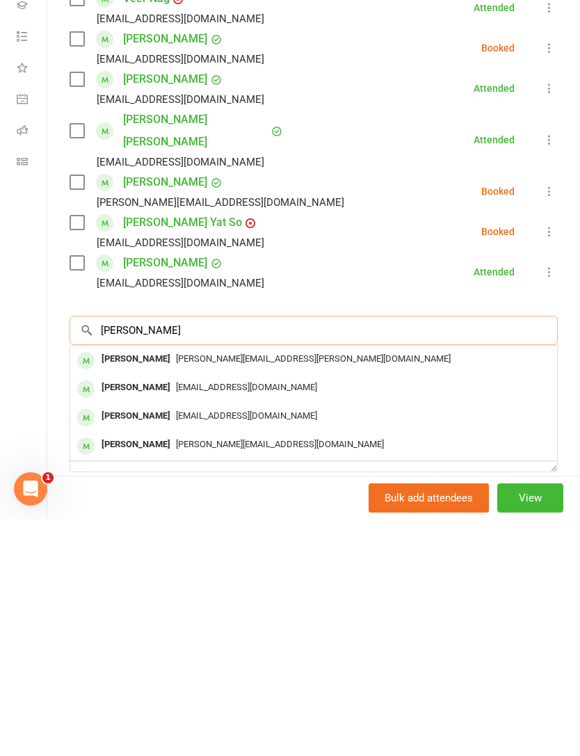
type input "Reyansh"
click at [270, 590] on span "[PERSON_NAME][EMAIL_ADDRESS][PERSON_NAME][DOMAIN_NAME]" at bounding box center [313, 595] width 275 height 10
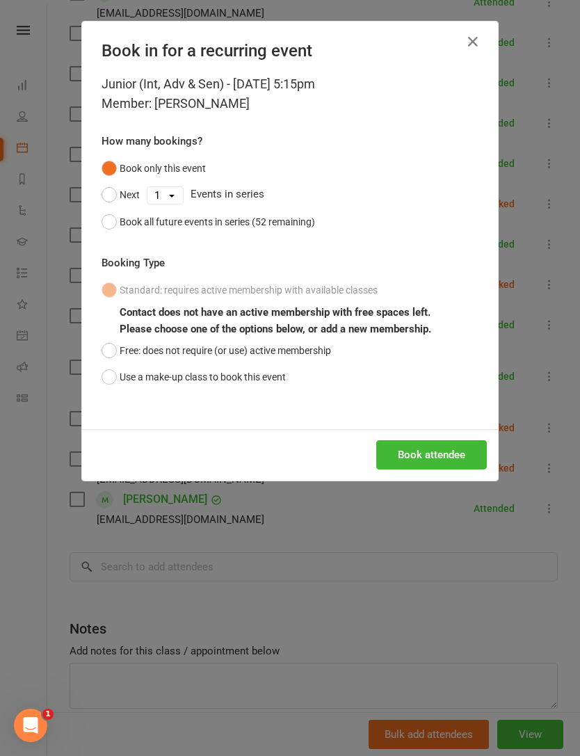
click at [113, 352] on button "Free: does not require (or use) active membership" at bounding box center [217, 350] width 230 height 26
click at [429, 449] on button "Book attendee" at bounding box center [431, 454] width 111 height 29
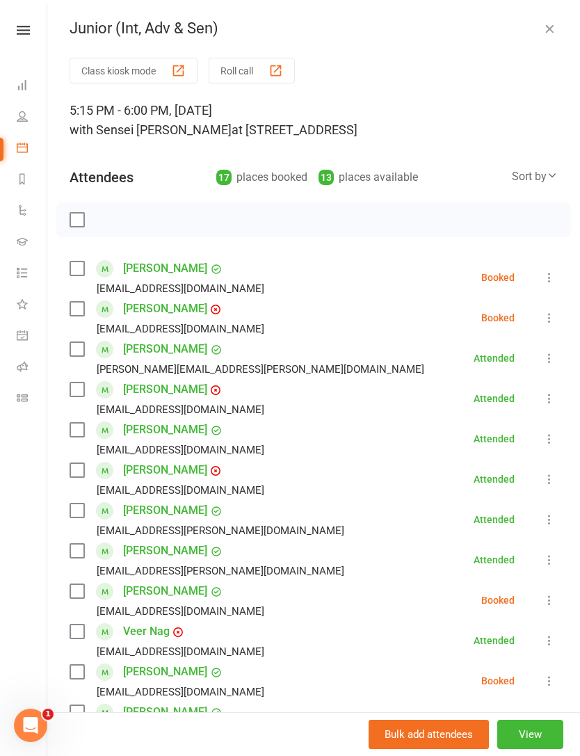
scroll to position [0, 0]
click at [24, 29] on icon at bounding box center [23, 30] width 13 height 9
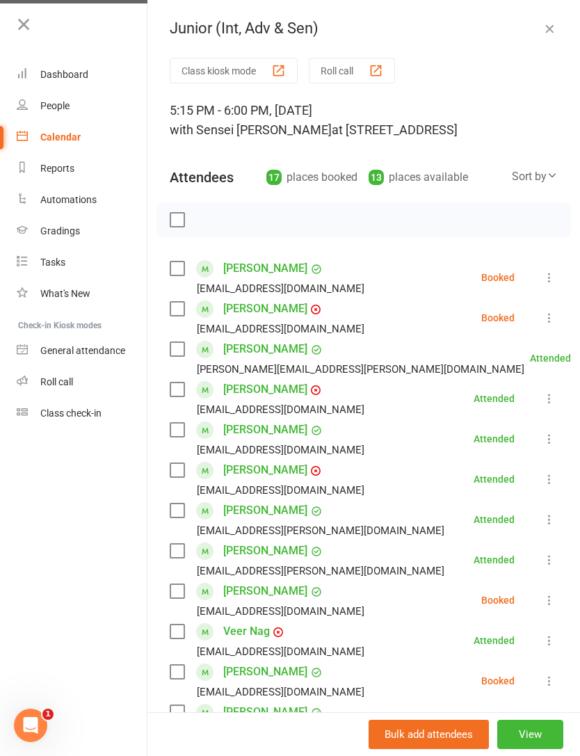
click at [79, 390] on link "Roll call" at bounding box center [82, 382] width 131 height 31
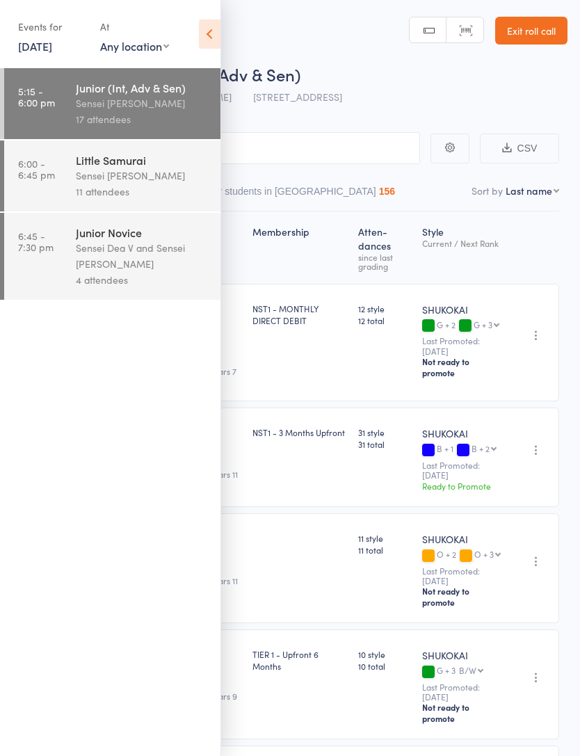
click at [200, 19] on icon at bounding box center [210, 33] width 22 height 29
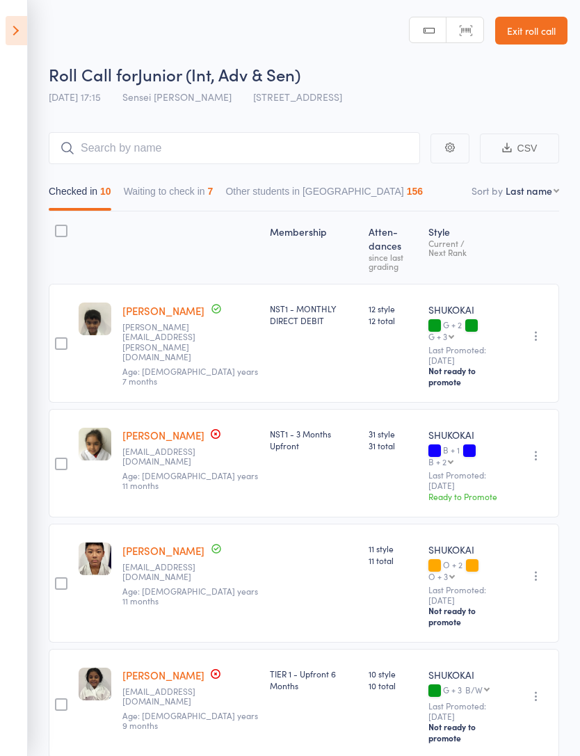
click at [206, 193] on button "Waiting to check in 7" at bounding box center [169, 195] width 90 height 32
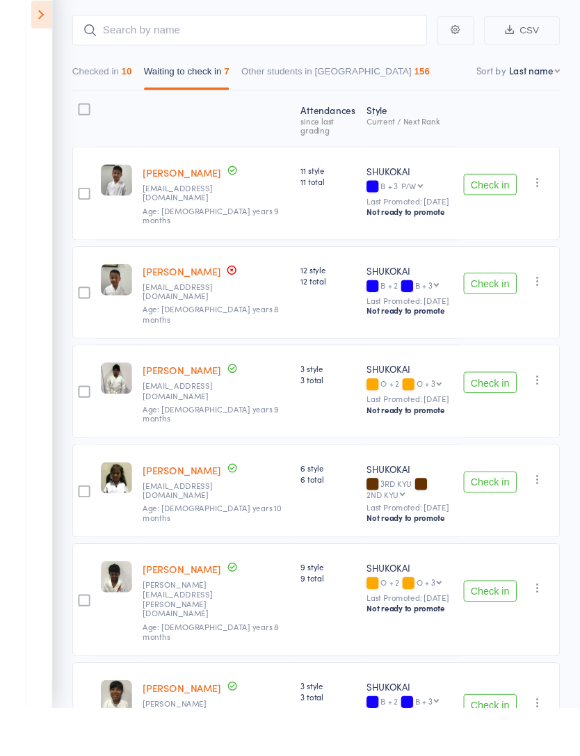
scroll to position [117, 0]
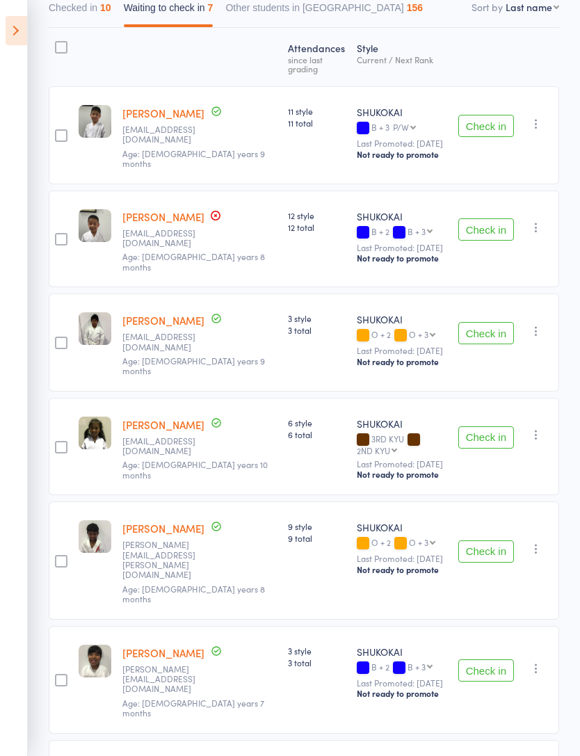
click at [490, 540] on button "Check in" at bounding box center [486, 551] width 56 height 22
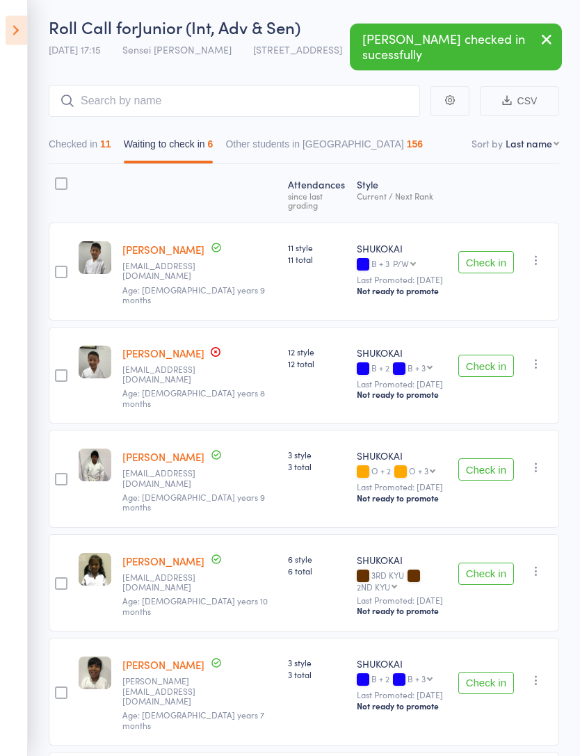
scroll to position [0, 0]
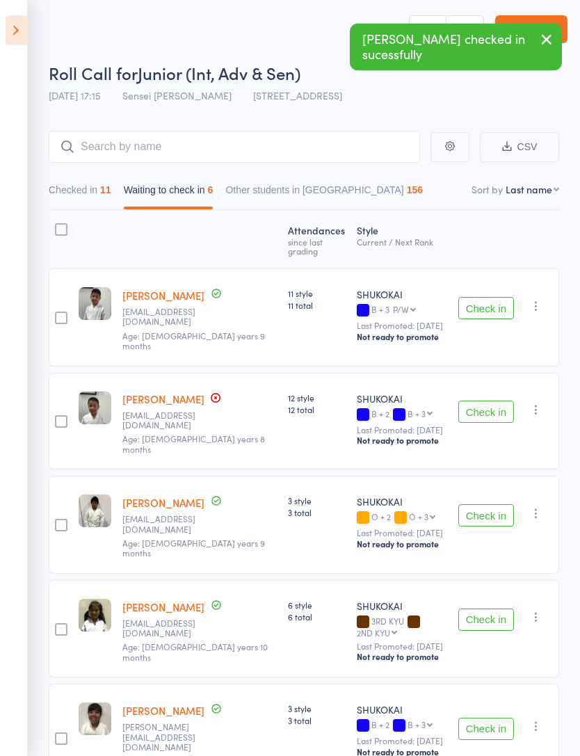
click at [90, 190] on button "Checked in 11" at bounding box center [80, 194] width 63 height 32
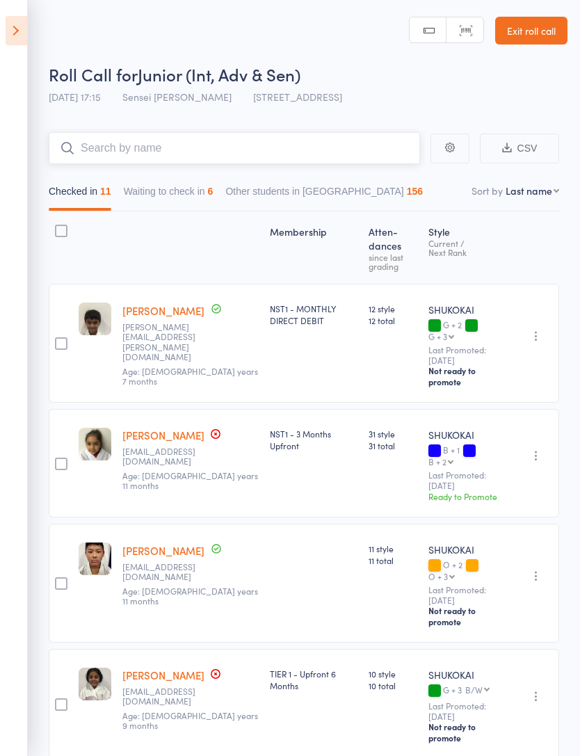
click at [214, 154] on input "search" at bounding box center [234, 148] width 371 height 32
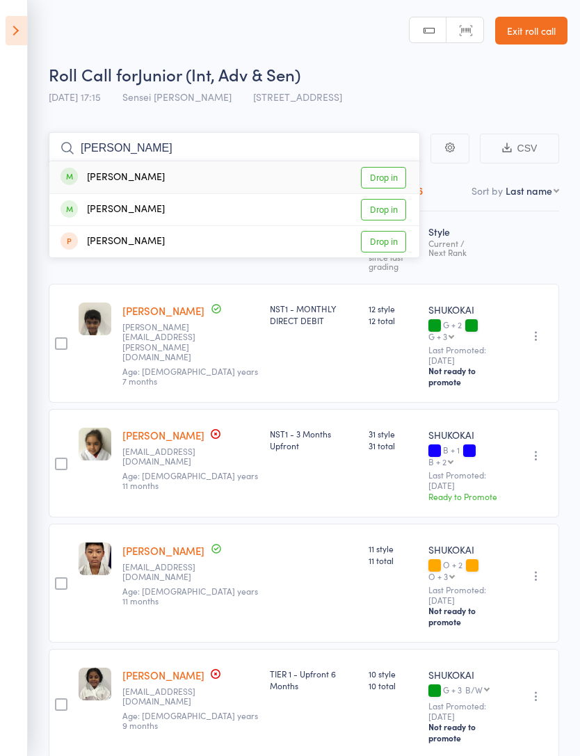
type input "[PERSON_NAME]"
click at [387, 211] on link "Drop in" at bounding box center [383, 210] width 45 height 22
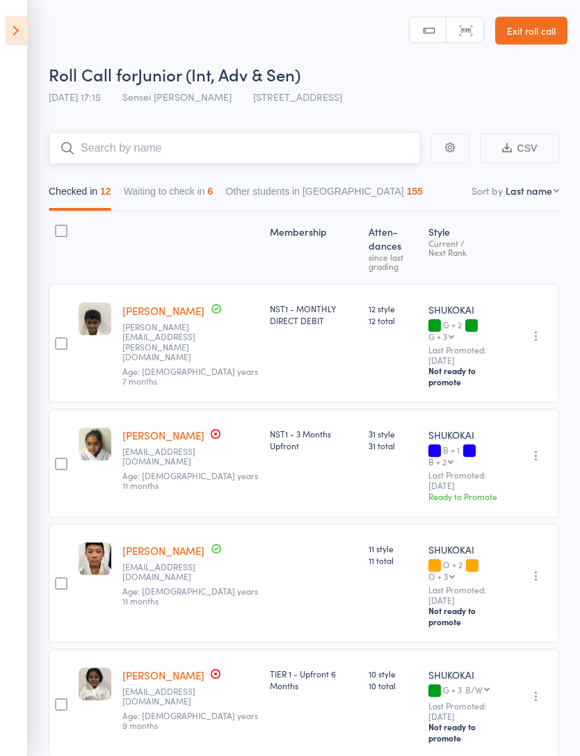
click at [202, 196] on button "Waiting to check in 6" at bounding box center [169, 195] width 90 height 32
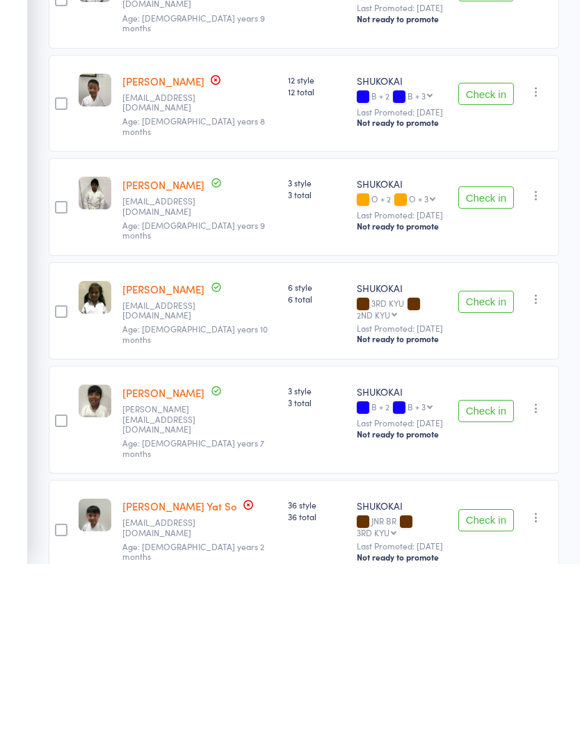
click at [490, 592] on button "Check in" at bounding box center [486, 603] width 56 height 22
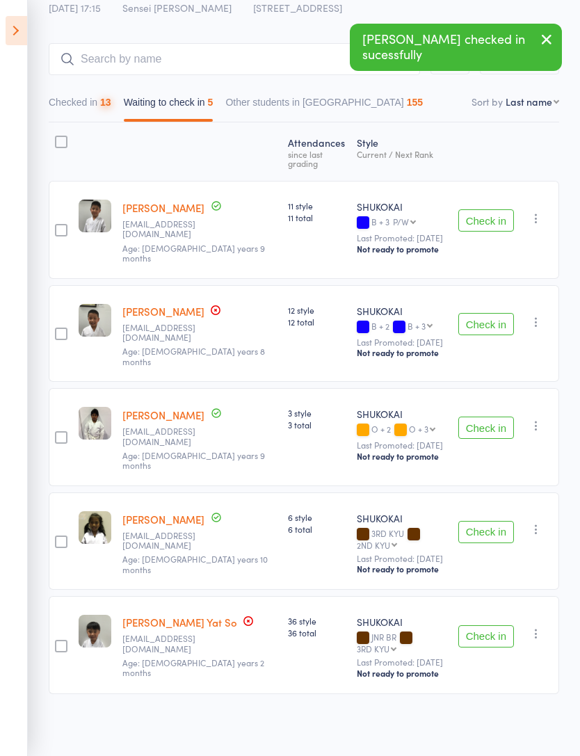
scroll to position [40, 0]
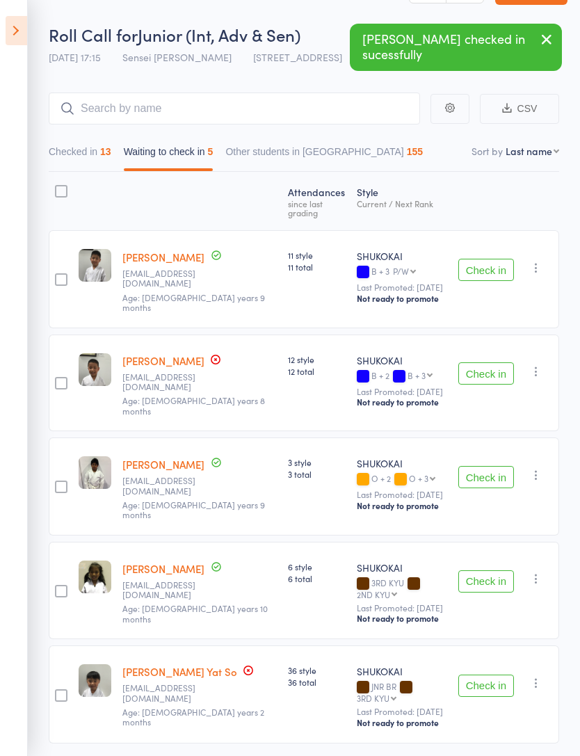
click at [110, 140] on button "Checked in 13" at bounding box center [80, 155] width 63 height 32
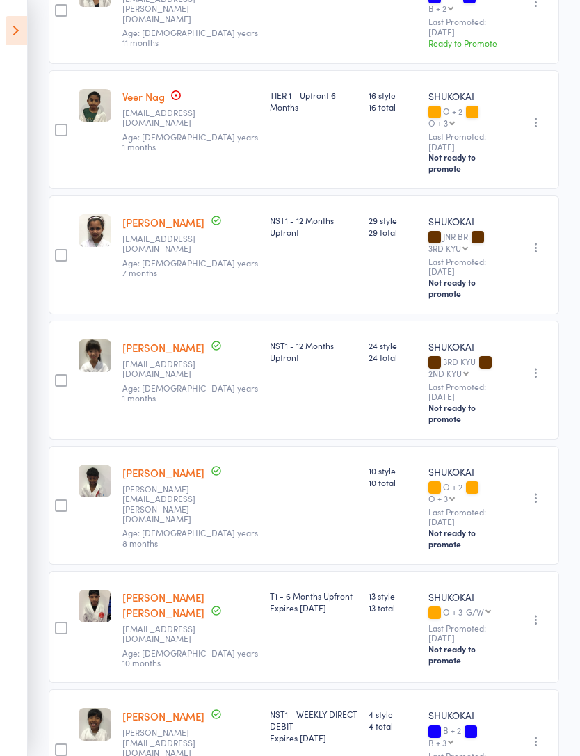
scroll to position [933, 0]
